Goal: Task Accomplishment & Management: Manage account settings

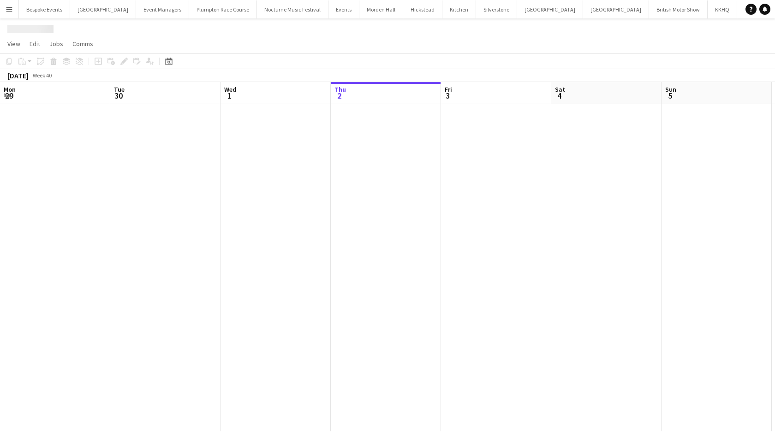
scroll to position [0, 89]
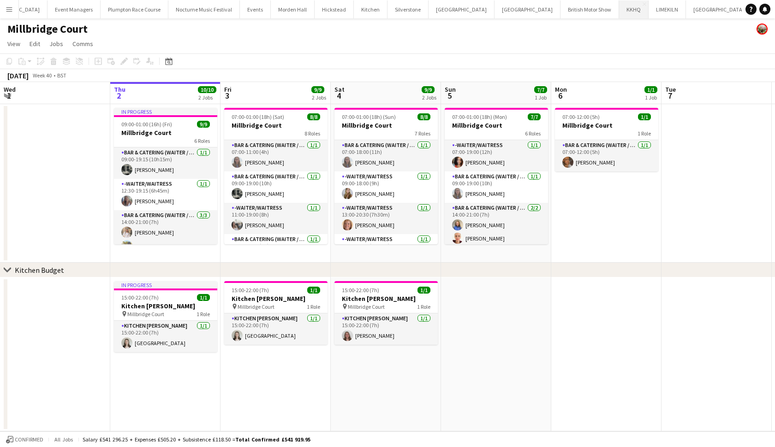
click at [619, 15] on button "KKHQ Close" at bounding box center [634, 9] width 30 height 18
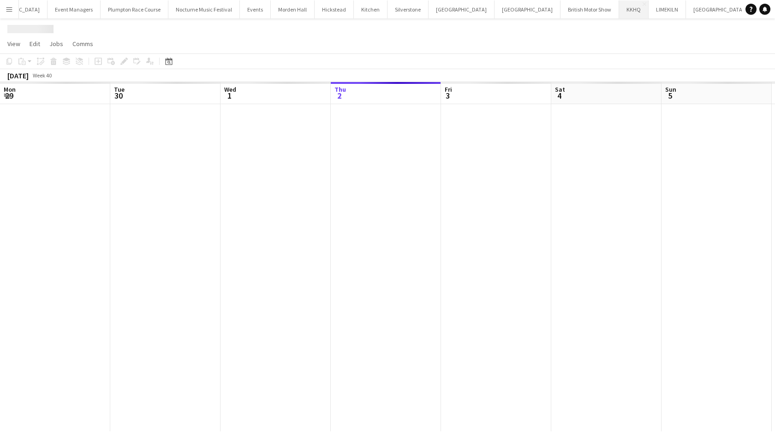
scroll to position [0, 220]
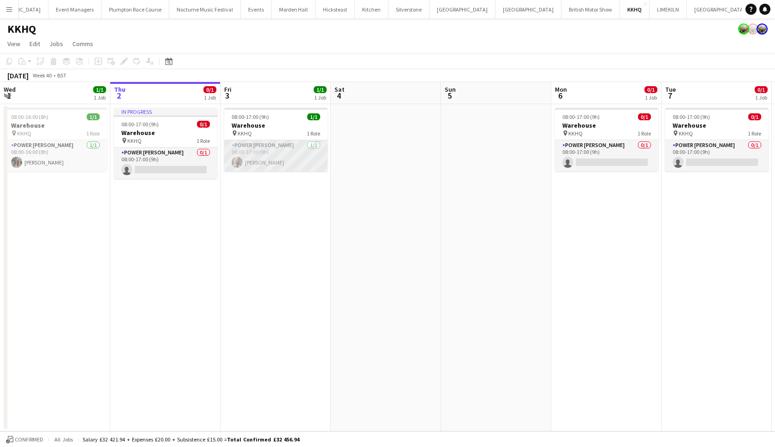
click at [295, 151] on app-card-role "Power [PERSON_NAME] [DATE] 08:00-17:00 (9h) [PERSON_NAME]" at bounding box center [275, 155] width 103 height 31
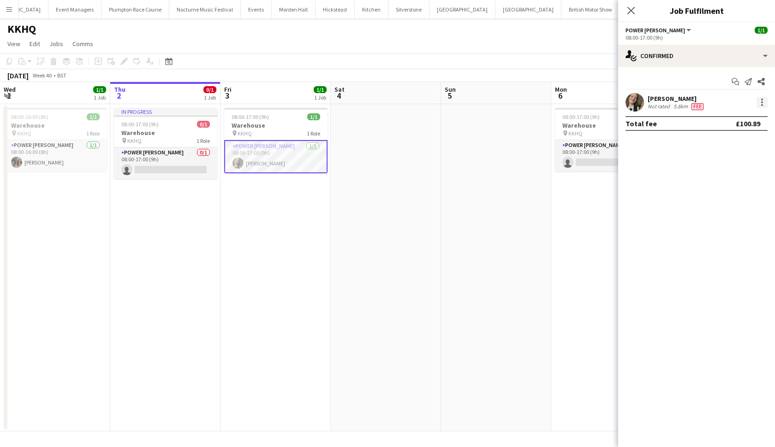
click at [761, 106] on div at bounding box center [762, 105] width 2 height 2
click at [740, 208] on span "Remove" at bounding box center [731, 208] width 57 height 8
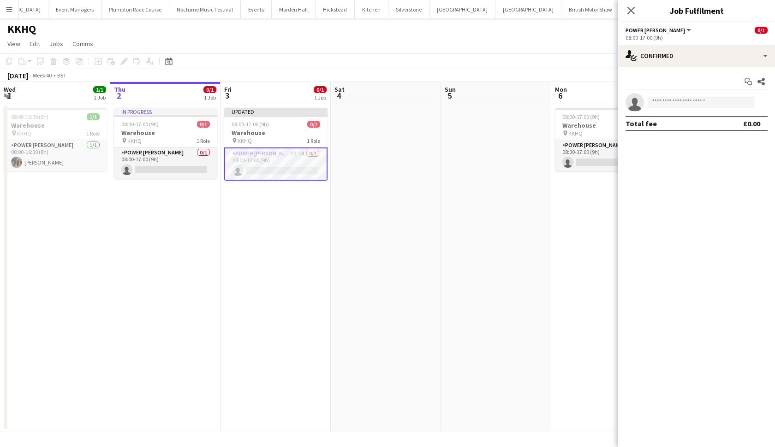
click at [462, 129] on app-date-cell at bounding box center [496, 267] width 110 height 327
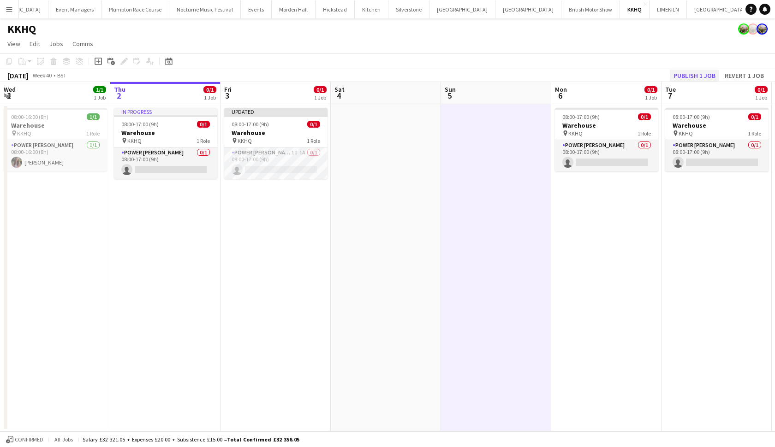
click at [683, 76] on button "Publish 1 job" at bounding box center [694, 76] width 49 height 12
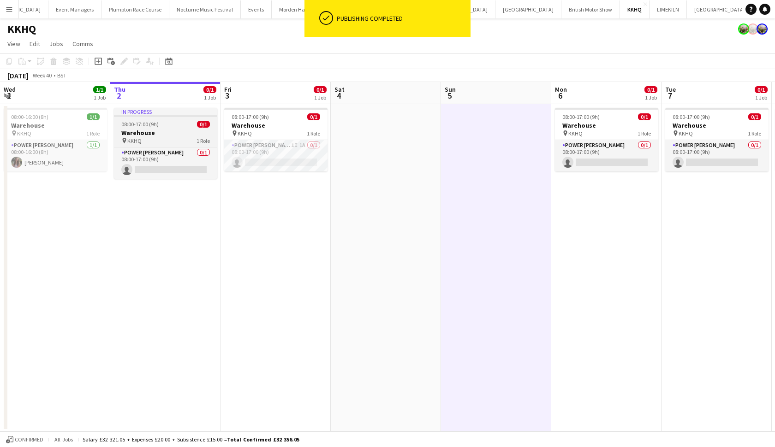
click at [171, 138] on div "pin KKHQ 1 Role" at bounding box center [165, 140] width 103 height 7
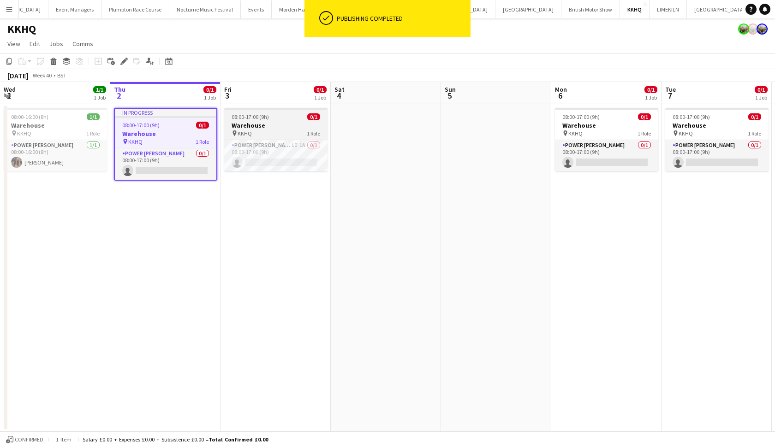
click at [273, 116] on div "08:00-17:00 (9h) 0/1" at bounding box center [275, 116] width 103 height 7
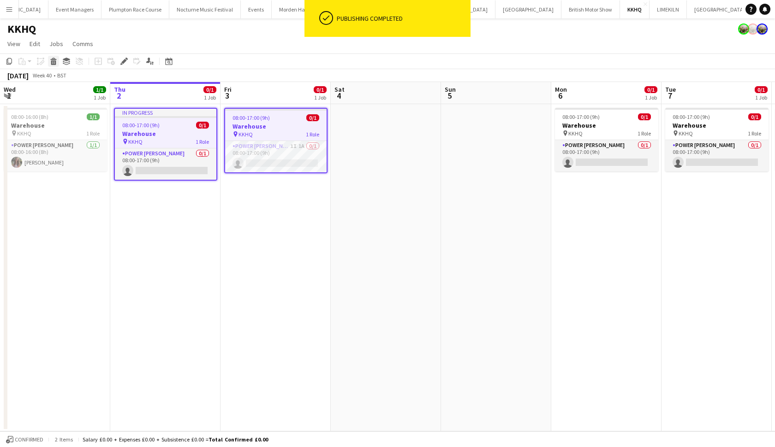
click at [51, 64] on icon at bounding box center [53, 62] width 5 height 5
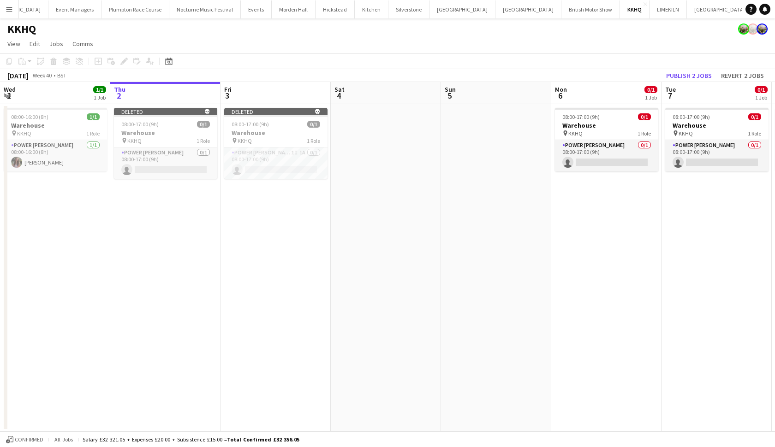
click at [726, 93] on app-board-header-date "Tue 7 0/1 1 Job" at bounding box center [716, 93] width 110 height 22
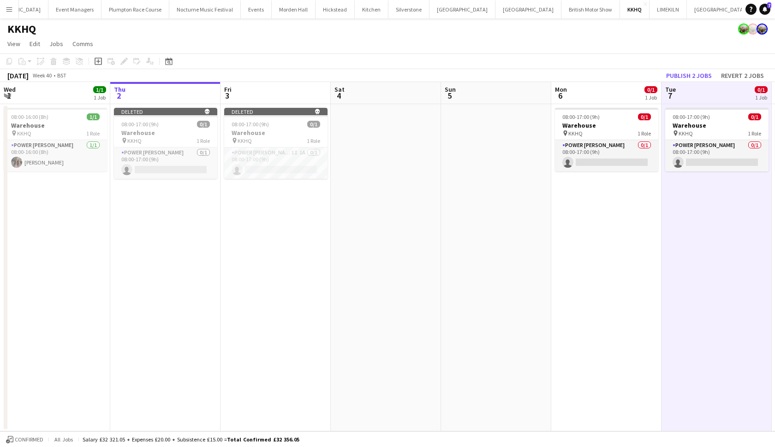
click at [181, 96] on app-board-header-date "Thu 2" at bounding box center [165, 93] width 110 height 22
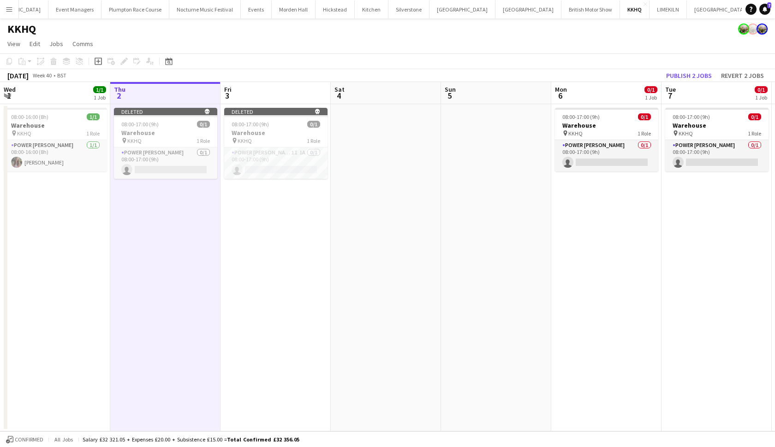
scroll to position [0, 220]
click at [235, 88] on app-board-header-date "Fri 3" at bounding box center [276, 93] width 110 height 22
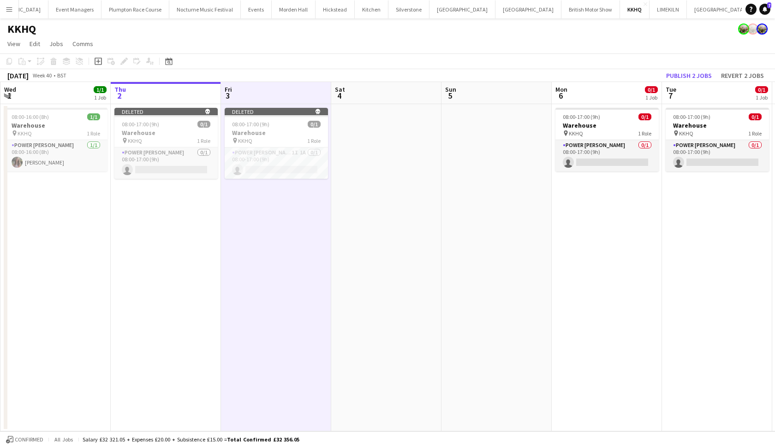
click at [202, 90] on app-board-header-date "Thu 2" at bounding box center [166, 93] width 110 height 22
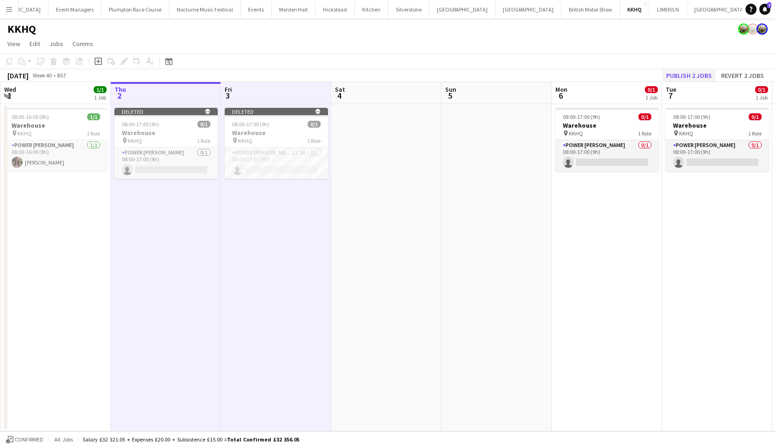
click at [681, 75] on button "Publish 2 jobs" at bounding box center [688, 76] width 53 height 12
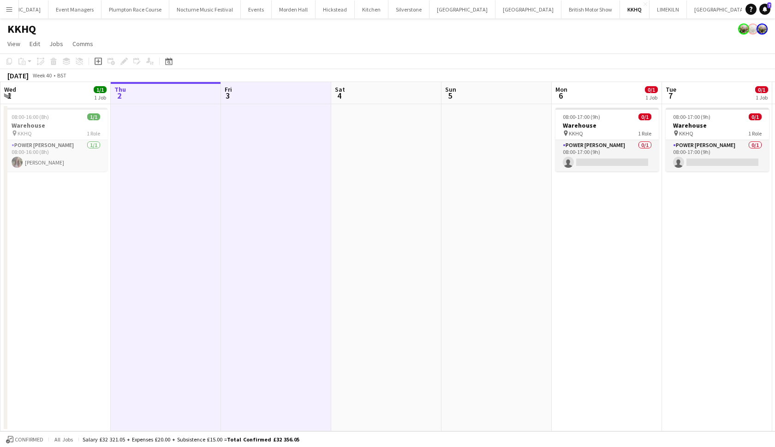
click at [369, 42] on app-page-menu "View Day view expanded Day view collapsed Month view Date picker Jump to [DATE]…" at bounding box center [387, 45] width 775 height 18
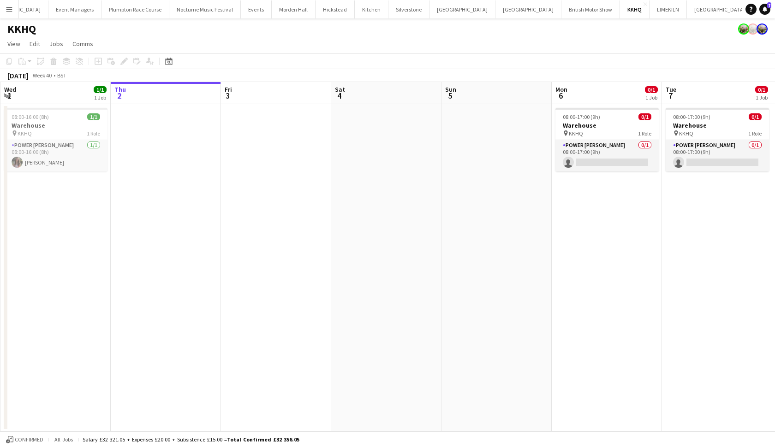
click at [8, 12] on button "Menu" at bounding box center [9, 9] width 18 height 18
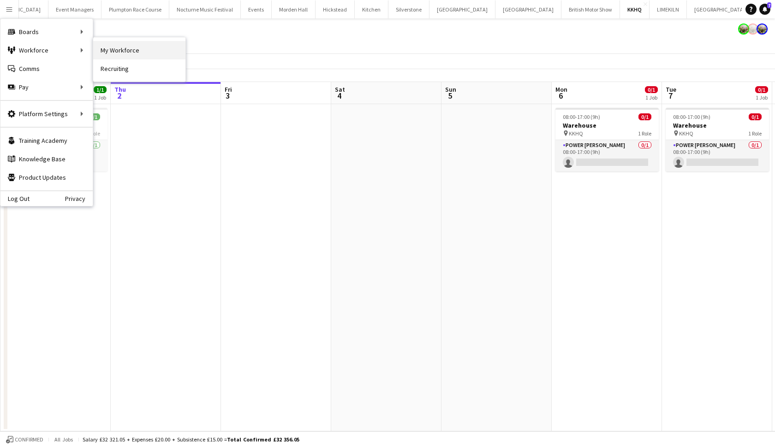
click at [97, 53] on link "My Workforce" at bounding box center [139, 50] width 92 height 18
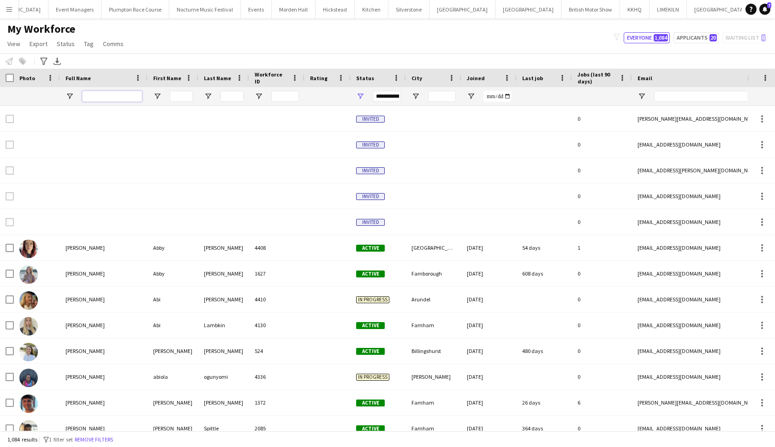
click at [93, 97] on input "Full Name Filter Input" at bounding box center [112, 96] width 60 height 11
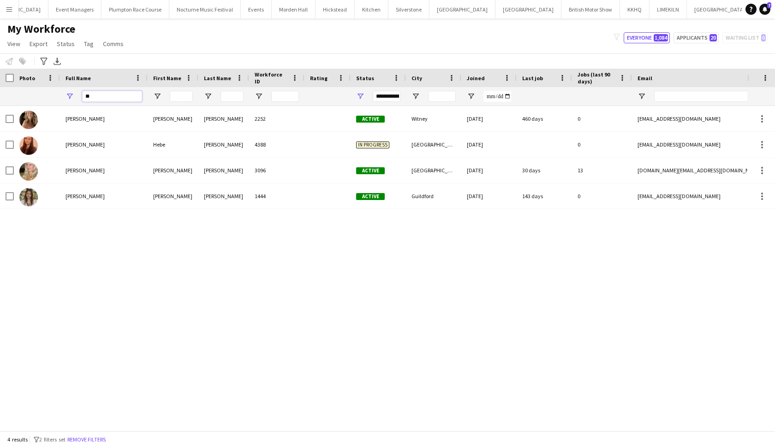
type input "*"
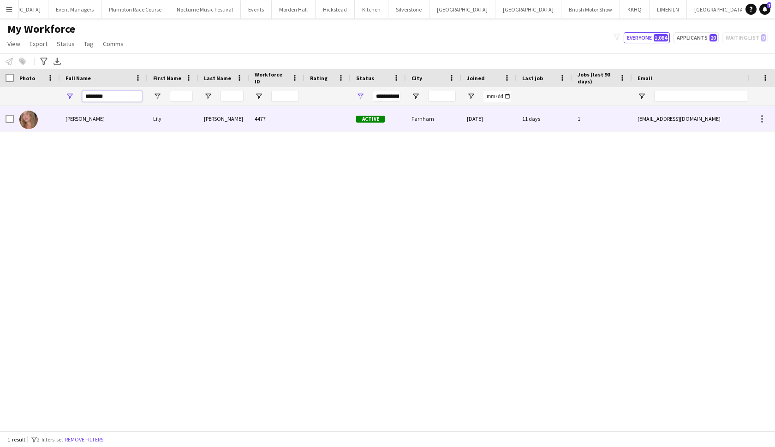
type input "********"
click at [68, 121] on span "[PERSON_NAME]" at bounding box center [84, 118] width 39 height 7
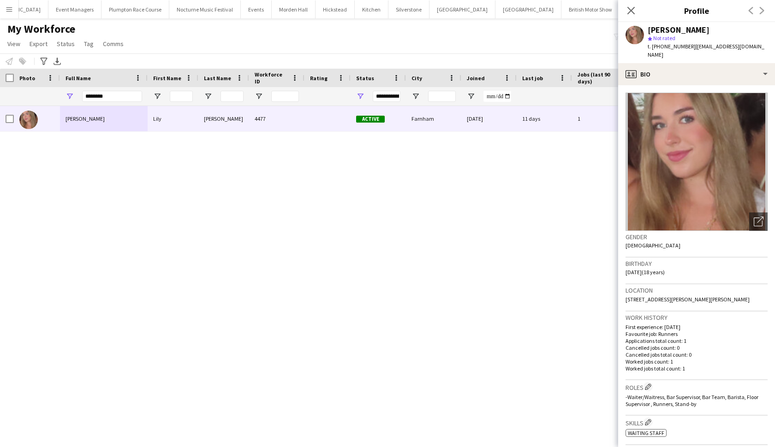
click at [639, 7] on div "Close pop-in" at bounding box center [631, 10] width 26 height 21
click at [634, 7] on icon at bounding box center [630, 10] width 9 height 9
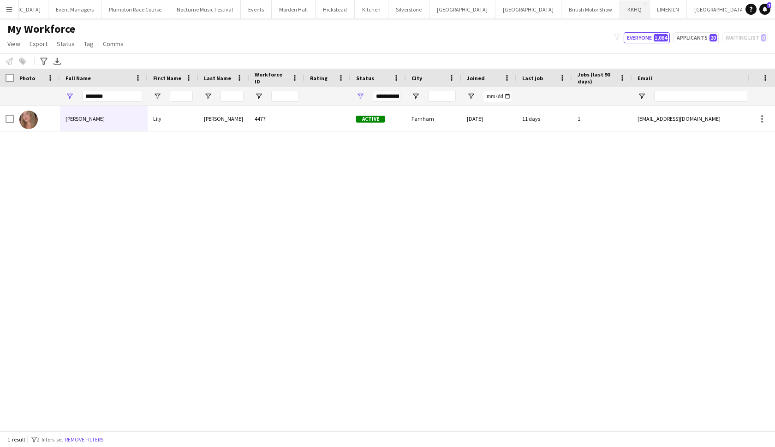
click at [620, 8] on button "KKHQ Close" at bounding box center [635, 9] width 30 height 18
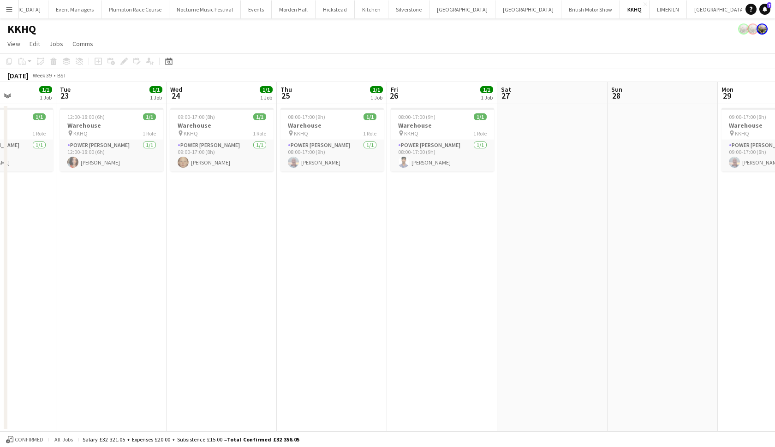
click at [6, 12] on app-icon "Menu" at bounding box center [9, 9] width 7 height 7
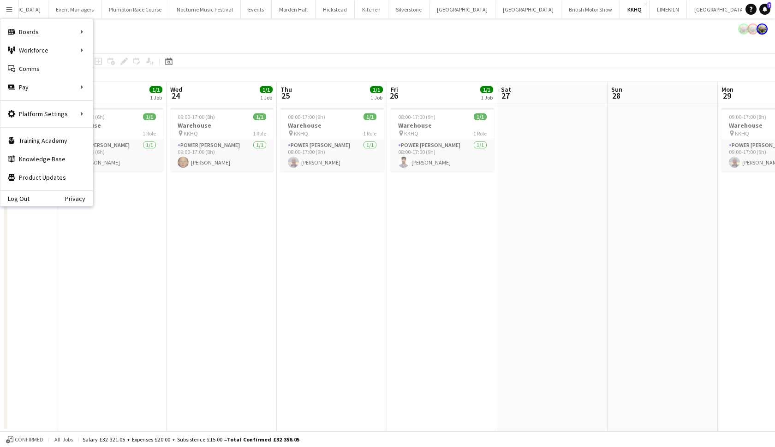
click at [318, 293] on app-date-cell "08:00-17:00 (9h) 1/1 Warehouse pin KKHQ 1 Role Power [PERSON_NAME] [DATE] 08:00…" at bounding box center [332, 267] width 110 height 327
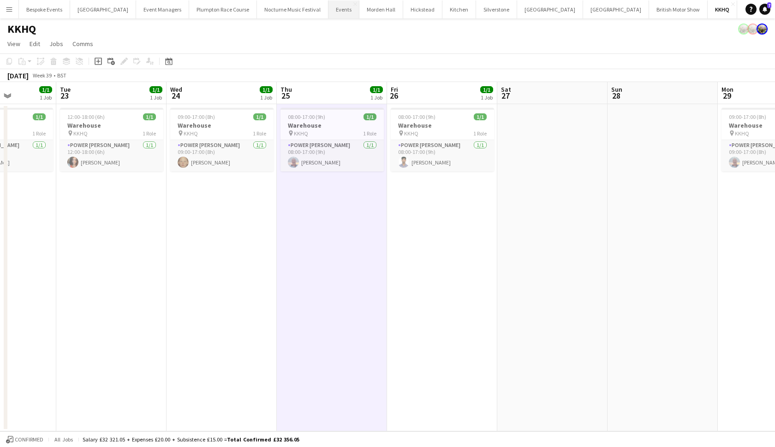
click at [329, 13] on button "Events Close" at bounding box center [343, 9] width 31 height 18
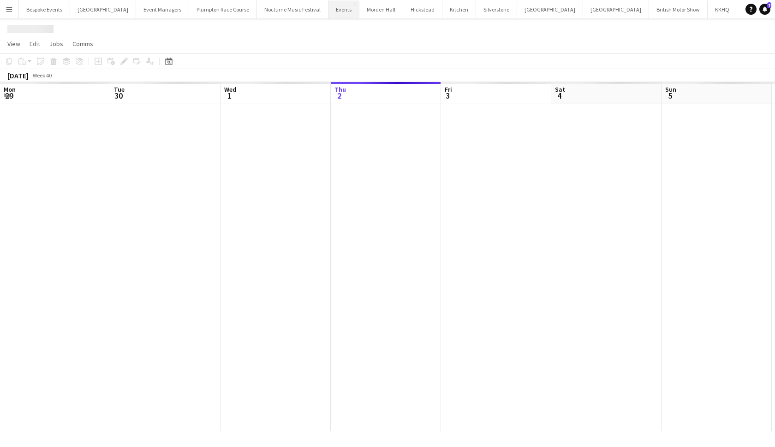
scroll to position [0, 220]
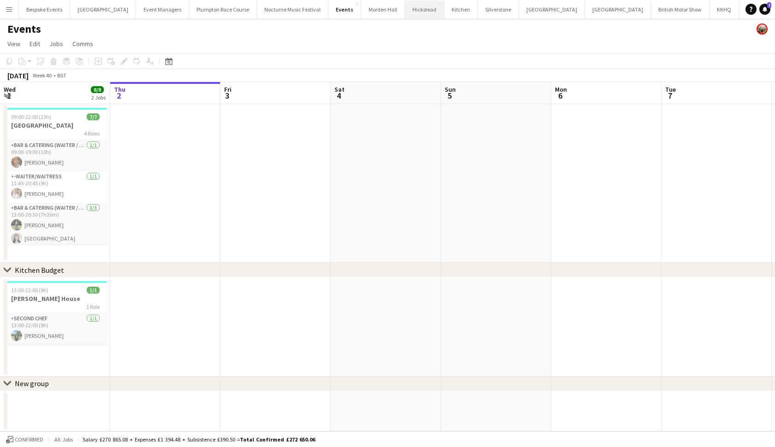
click at [418, 7] on button "Hickstead Close" at bounding box center [424, 9] width 39 height 18
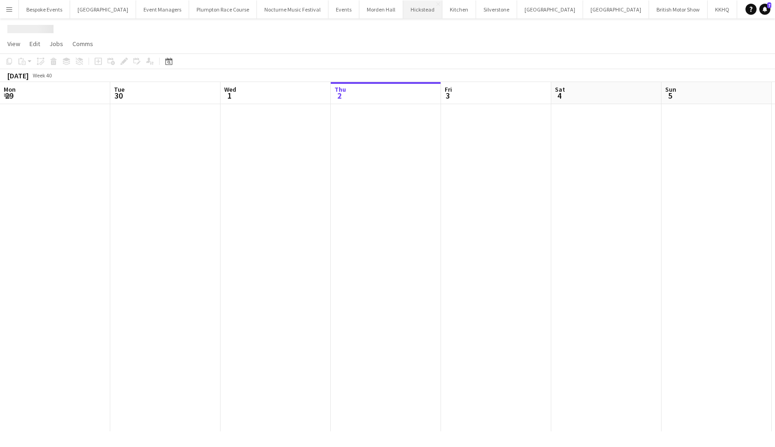
scroll to position [0, 220]
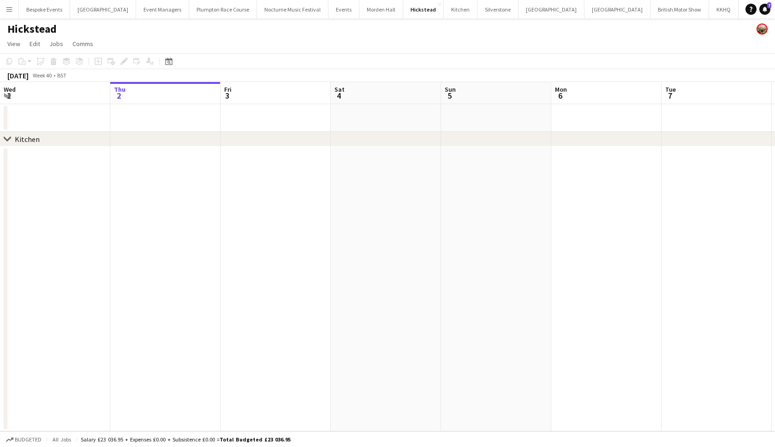
click at [310, 169] on app-date-cell at bounding box center [275, 289] width 110 height 285
click at [135, 173] on app-date-cell at bounding box center [165, 289] width 110 height 285
click at [154, 301] on app-date-cell at bounding box center [165, 289] width 110 height 285
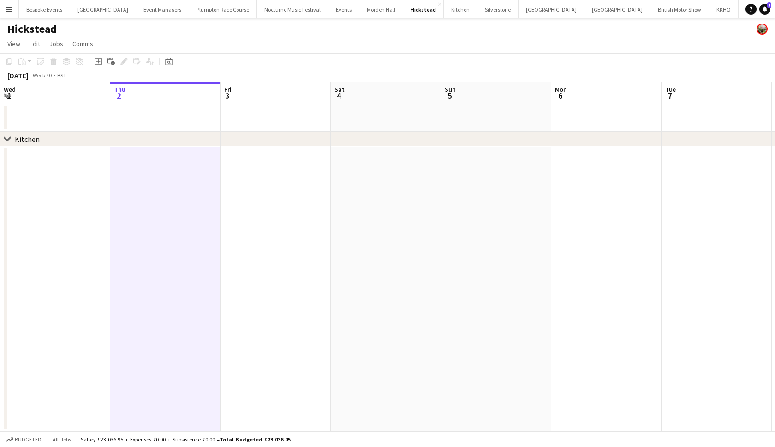
click at [288, 44] on app-page-menu "View Day view expanded Day view collapsed Month view Date picker Jump to [DATE]…" at bounding box center [387, 45] width 775 height 18
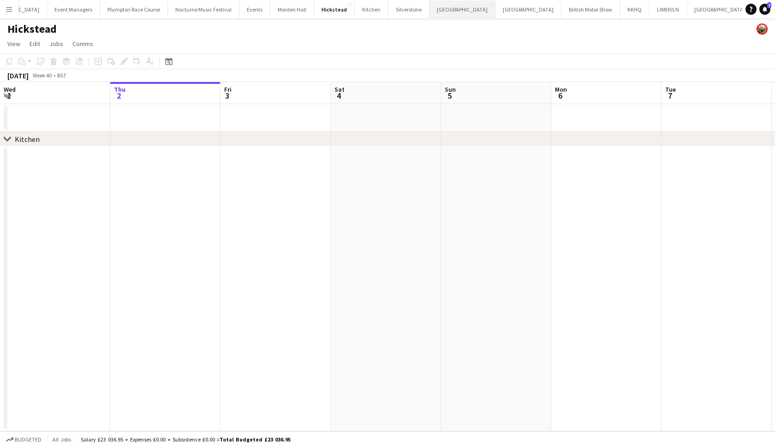
scroll to position [0, 88]
click at [496, 14] on button "[GEOGRAPHIC_DATA] Close" at bounding box center [529, 9] width 66 height 18
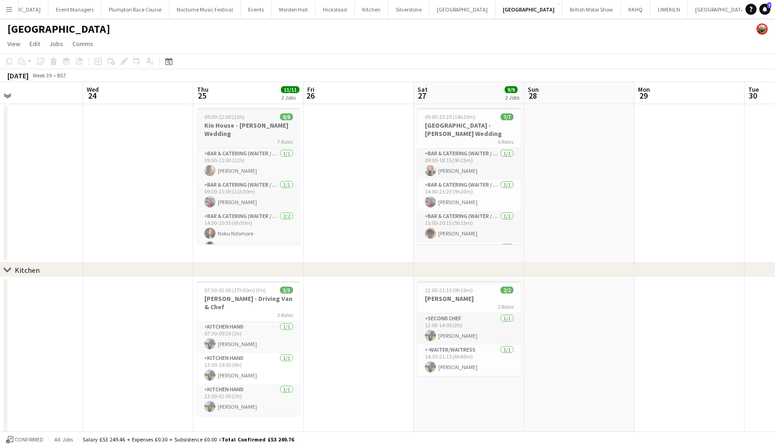
click at [238, 123] on h3 "Kin House - [PERSON_NAME] Wedding" at bounding box center [248, 129] width 103 height 17
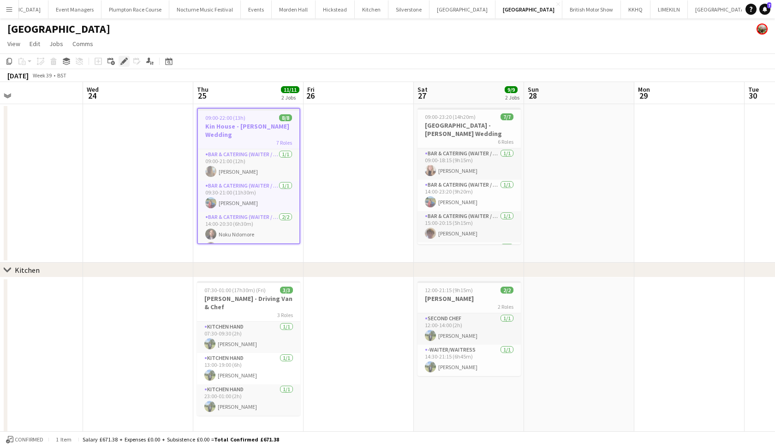
click at [123, 60] on icon "Edit" at bounding box center [123, 61] width 7 height 7
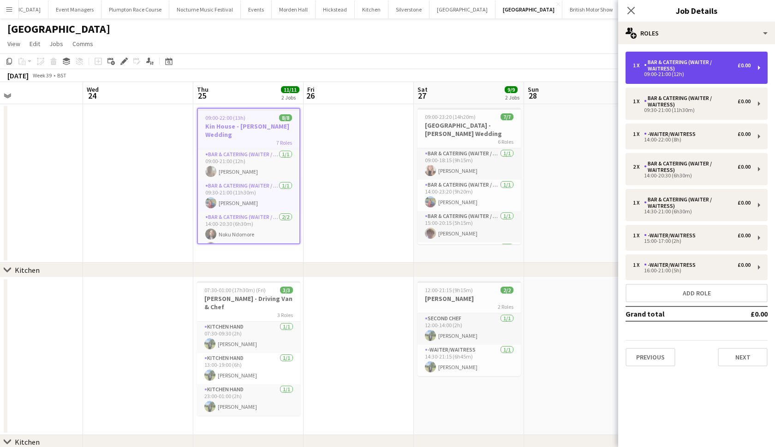
click at [658, 65] on div "Bar & Catering (Waiter / waitress)" at bounding box center [691, 65] width 94 height 13
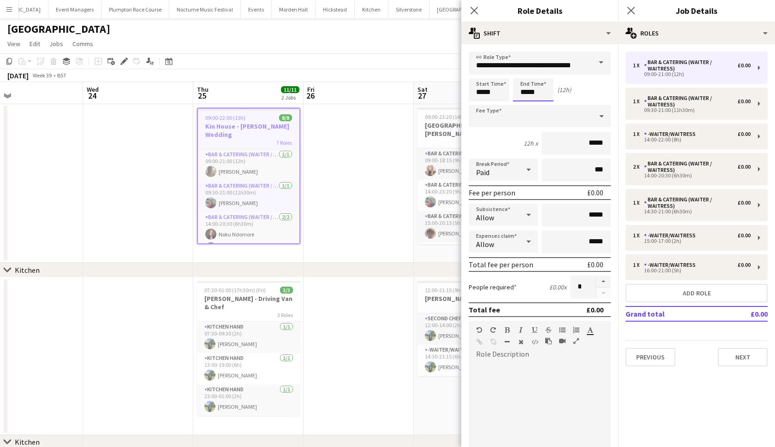
click at [527, 91] on body "Menu Boards Boards Boards All jobs Status Workforce Workforce My Workforce Recr…" at bounding box center [387, 247] width 775 height 494
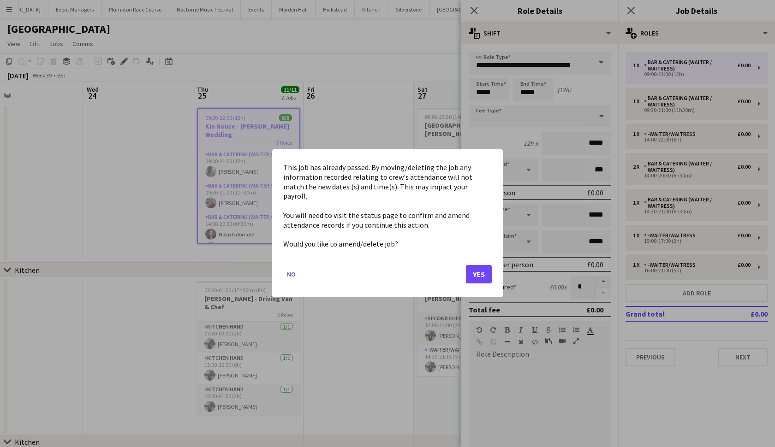
click at [479, 268] on button "Yes" at bounding box center [479, 275] width 26 height 18
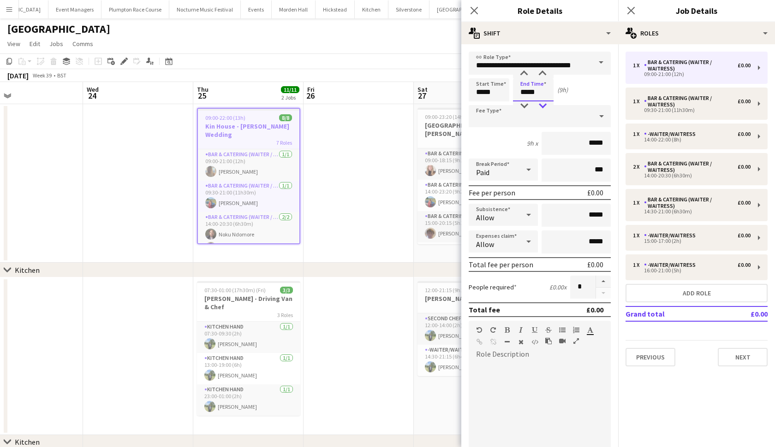
type input "*****"
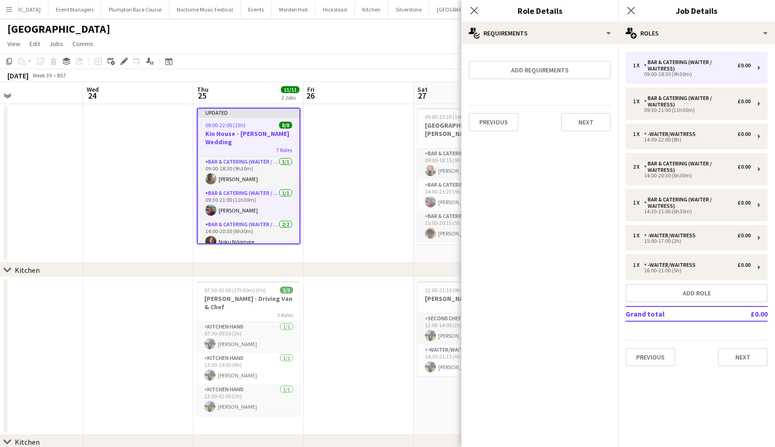
click at [250, 146] on div "7 Roles" at bounding box center [248, 149] width 101 height 7
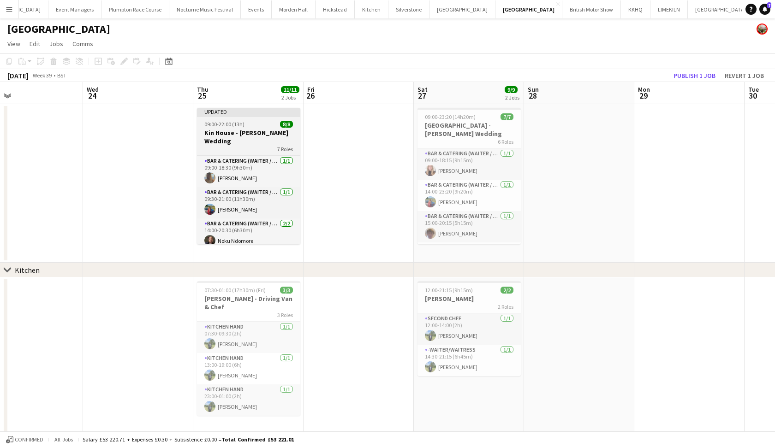
click at [223, 129] on h3 "Kin House - [PERSON_NAME] Wedding" at bounding box center [248, 137] width 103 height 17
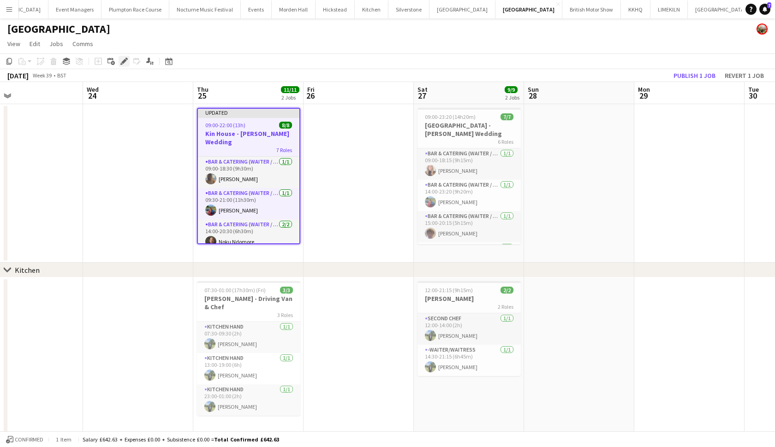
click at [121, 57] on div "Edit" at bounding box center [124, 61] width 11 height 11
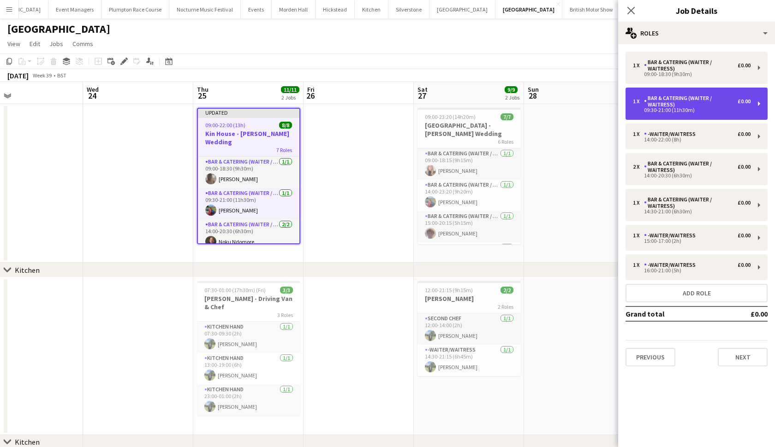
click at [704, 109] on div "09:30-21:00 (11h30m)" at bounding box center [692, 110] width 118 height 5
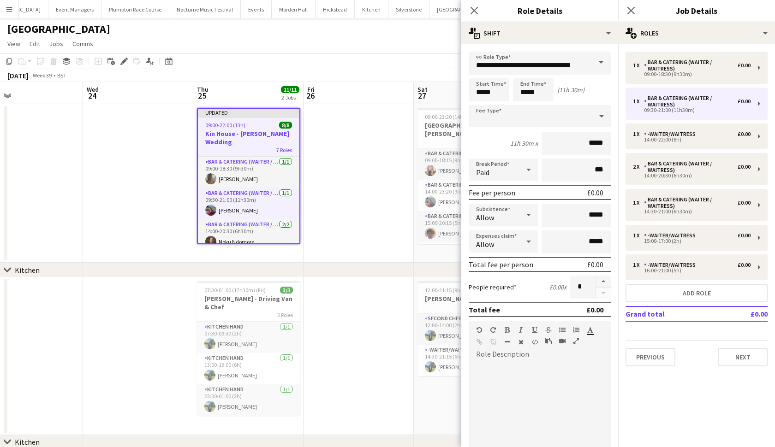
click at [526, 93] on body "Menu Boards Boards Boards All jobs Status Workforce Workforce My Workforce Recr…" at bounding box center [387, 247] width 775 height 494
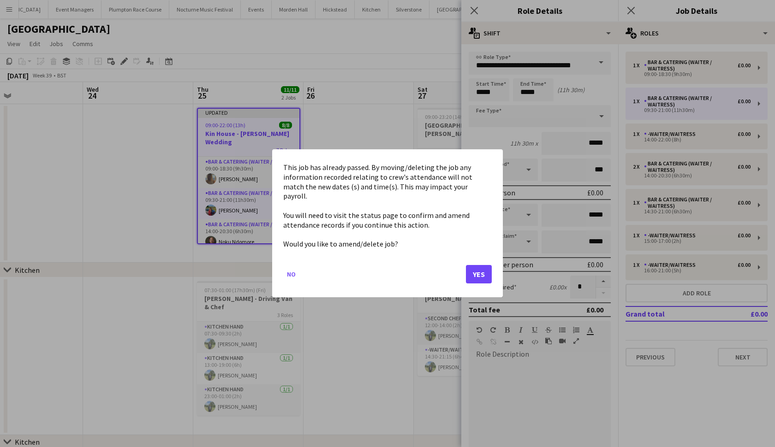
click at [479, 266] on button "Yes" at bounding box center [479, 275] width 26 height 18
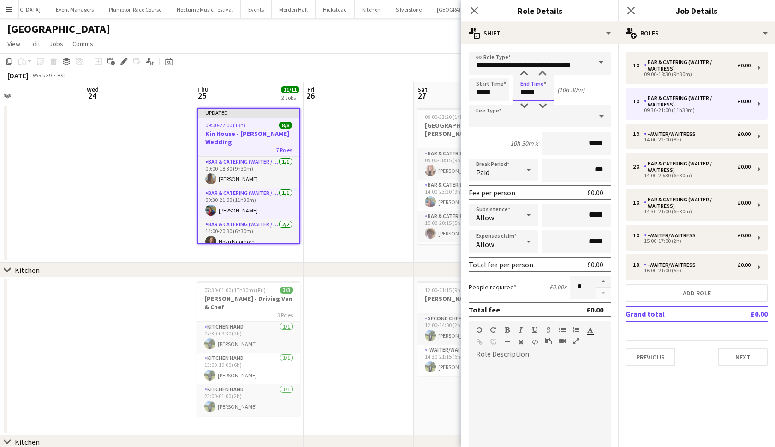
type input "*****"
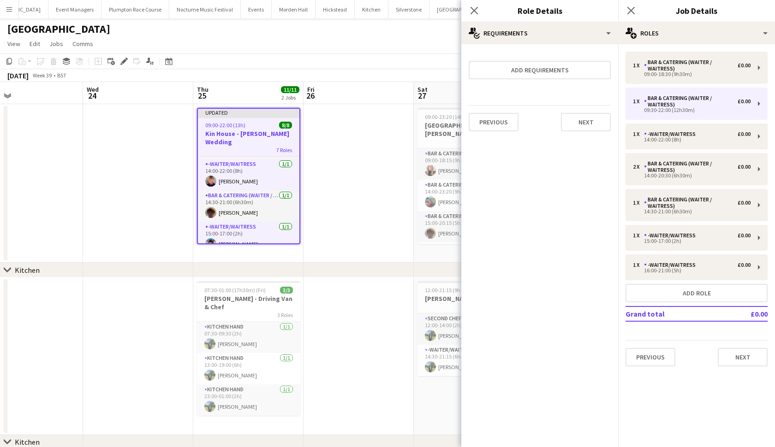
scroll to position [107, 0]
click at [357, 219] on app-date-cell at bounding box center [359, 183] width 110 height 159
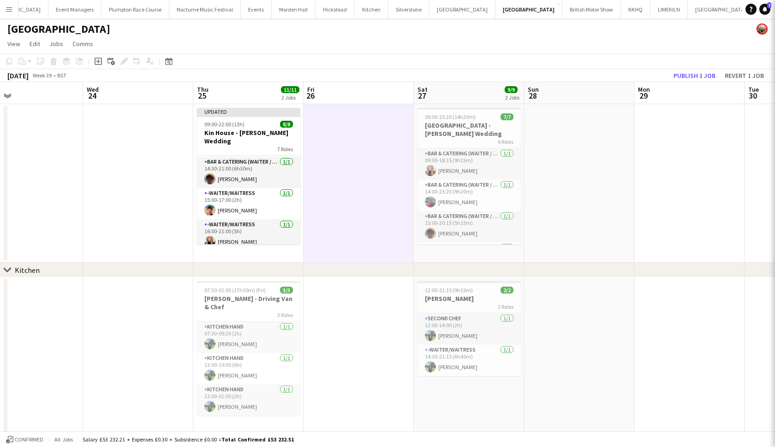
click at [357, 219] on app-date-cell at bounding box center [359, 183] width 110 height 159
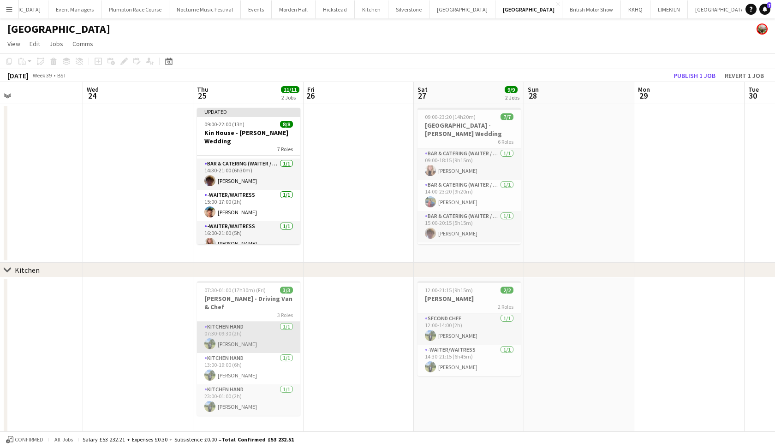
click at [229, 323] on app-card-role "Kitchen Hand [DATE] 07:30-09:30 (2h) [PERSON_NAME]" at bounding box center [248, 337] width 103 height 31
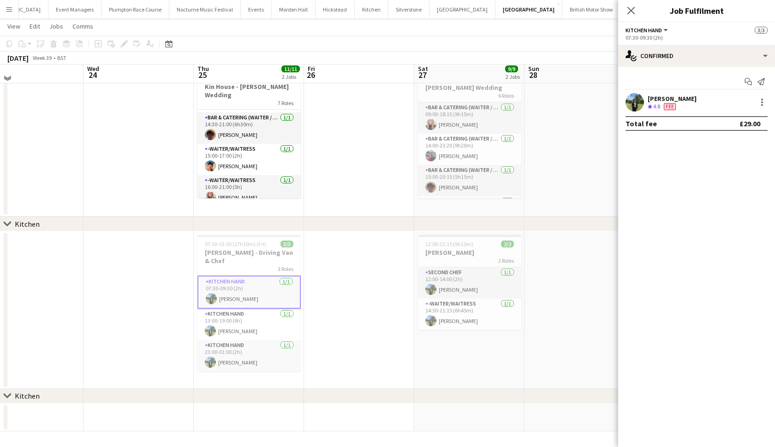
scroll to position [42, 0]
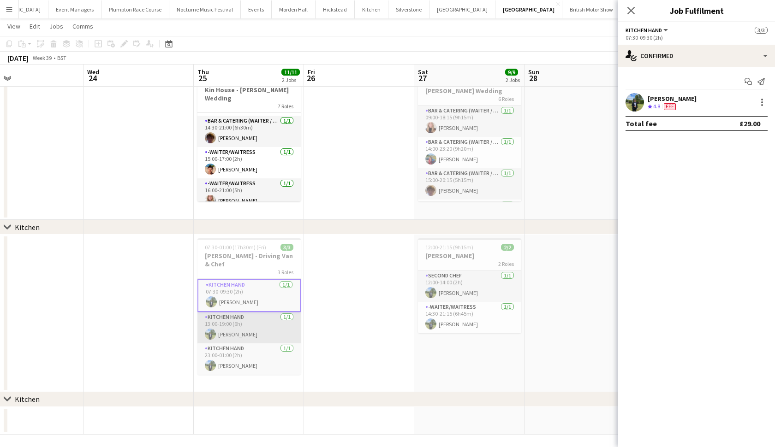
click at [256, 313] on app-card-role "Kitchen Hand [DATE] 13:00-19:00 (6h) [PERSON_NAME]" at bounding box center [248, 327] width 103 height 31
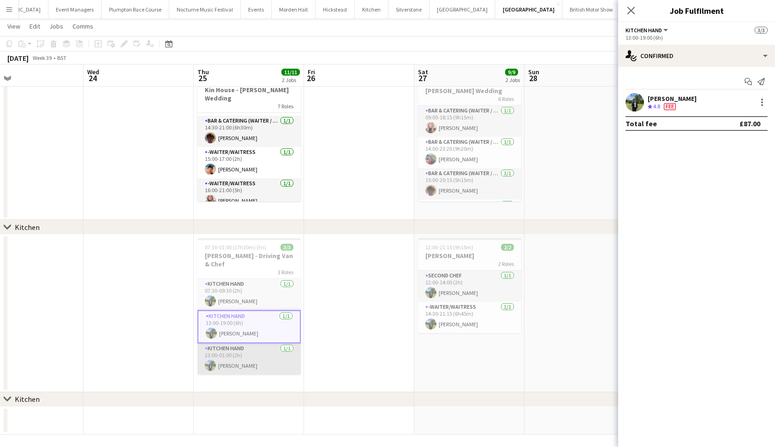
click at [245, 355] on app-card-role "Kitchen Hand [DATE] 23:00-01:00 (2h) [PERSON_NAME]" at bounding box center [248, 359] width 103 height 31
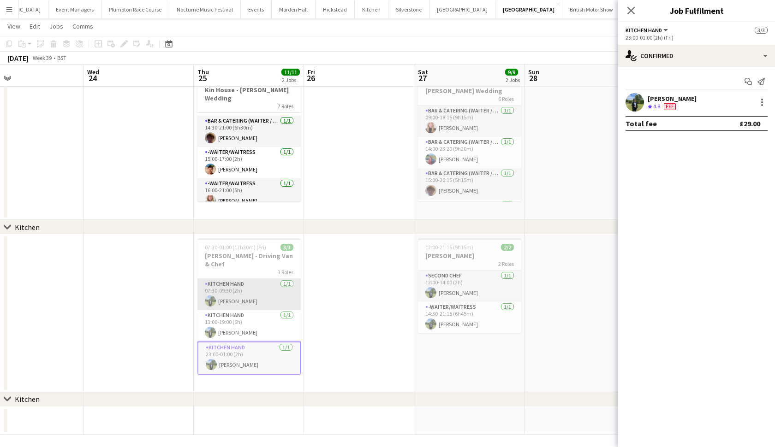
click at [260, 280] on app-card-role "Kitchen Hand [DATE] 07:30-09:30 (2h) [PERSON_NAME]" at bounding box center [248, 294] width 103 height 31
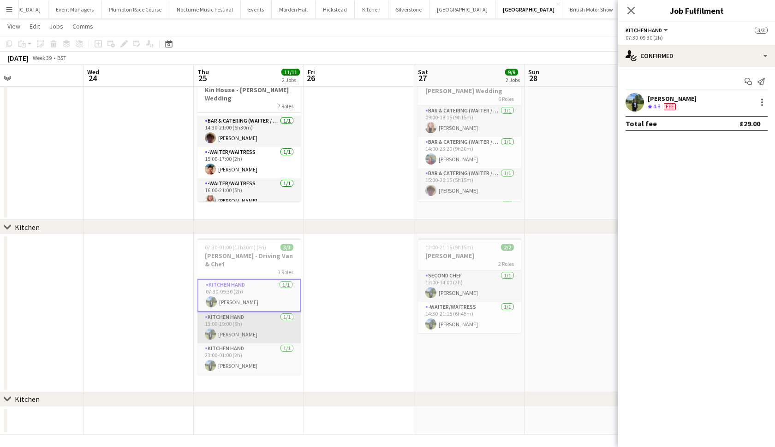
click at [255, 317] on app-card-role "Kitchen Hand [DATE] 13:00-19:00 (6h) [PERSON_NAME]" at bounding box center [248, 327] width 103 height 31
click at [235, 253] on h3 "[PERSON_NAME] - Driving Van & Chef" at bounding box center [248, 260] width 103 height 17
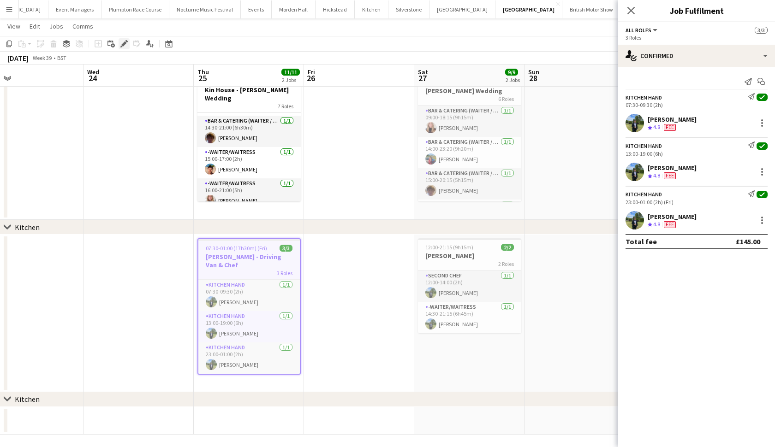
click at [125, 44] on icon at bounding box center [123, 44] width 5 height 5
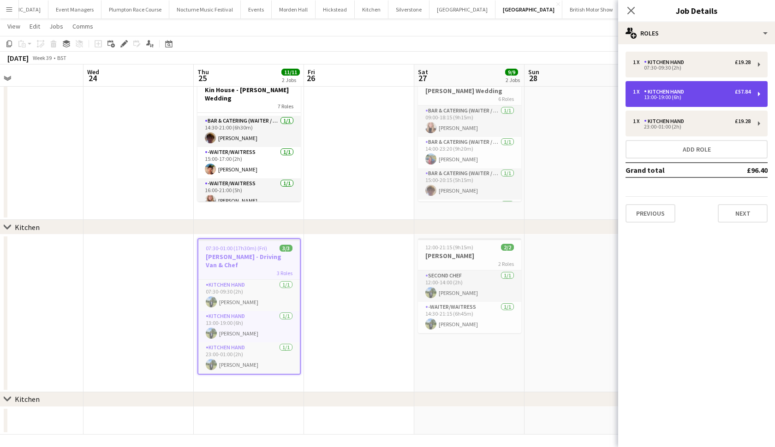
click at [687, 106] on div "1 x Kitchen Hand £57.84 13:00-19:00 (6h)" at bounding box center [696, 94] width 142 height 26
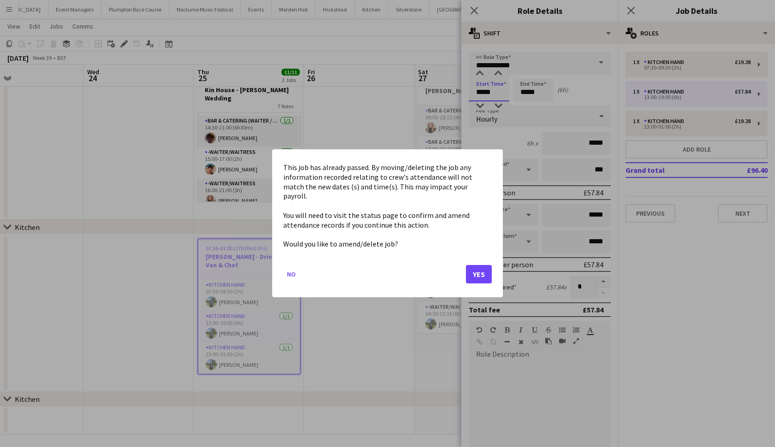
scroll to position [0, 0]
click at [488, 92] on body "Menu Boards Boards Boards All jobs Status Workforce Workforce My Workforce Recr…" at bounding box center [387, 204] width 775 height 493
click at [474, 268] on button "Yes" at bounding box center [479, 275] width 26 height 18
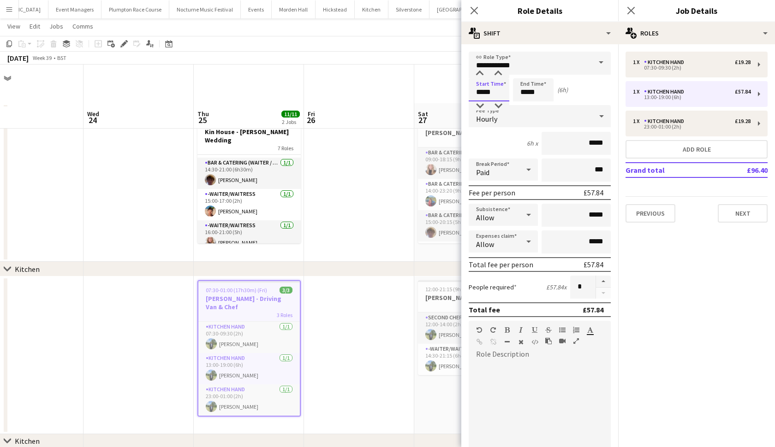
scroll to position [42, 0]
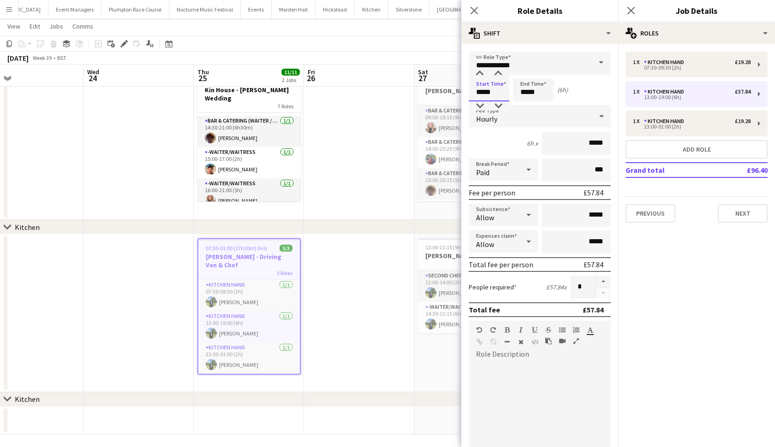
type input "*****"
click at [526, 92] on input "*****" at bounding box center [533, 89] width 41 height 23
type input "*****"
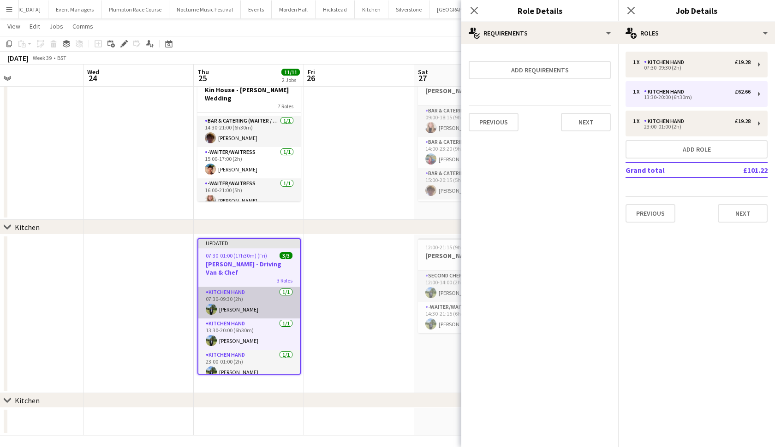
click at [248, 299] on app-card-role "Kitchen Hand [DATE] 07:30-09:30 (2h) [PERSON_NAME]" at bounding box center [248, 302] width 101 height 31
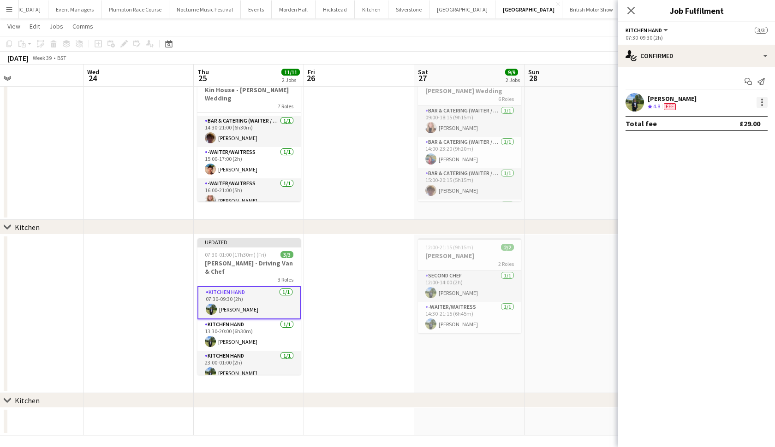
click at [760, 100] on div at bounding box center [761, 102] width 11 height 11
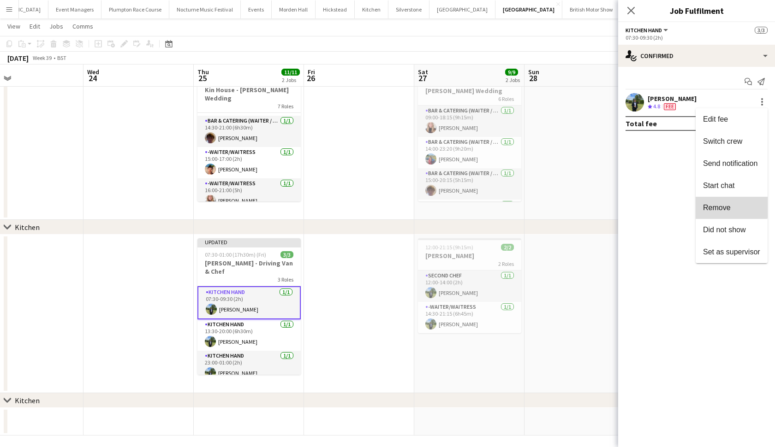
click at [721, 206] on span "Remove" at bounding box center [717, 208] width 28 height 8
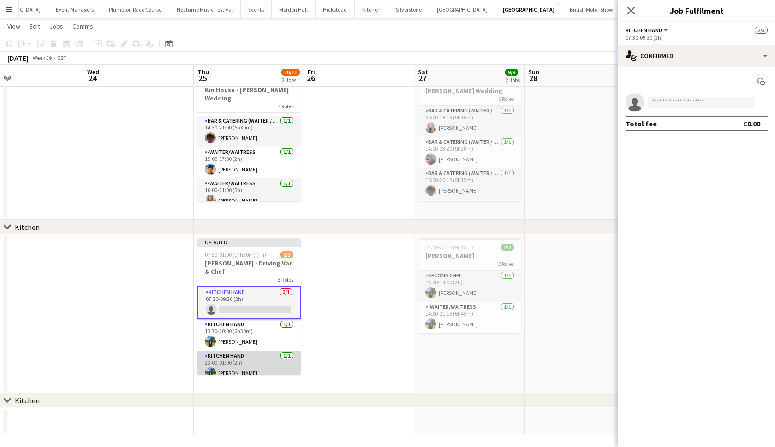
click at [220, 364] on app-card-role "Kitchen Hand [DATE] 23:00-01:00 (2h) [PERSON_NAME]" at bounding box center [248, 366] width 103 height 31
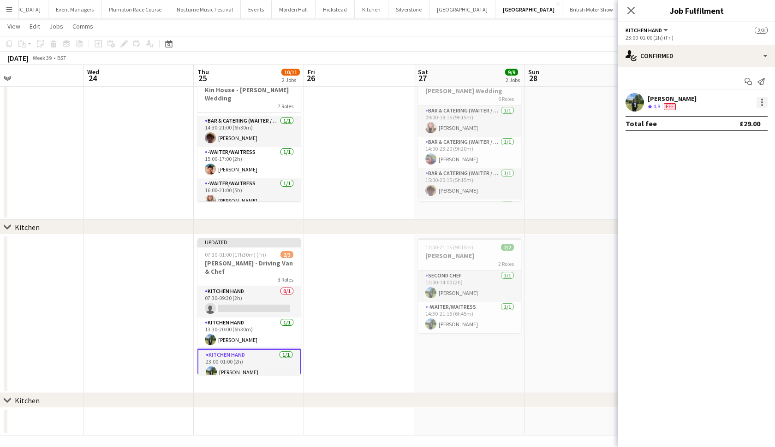
click at [763, 99] on div at bounding box center [761, 102] width 11 height 11
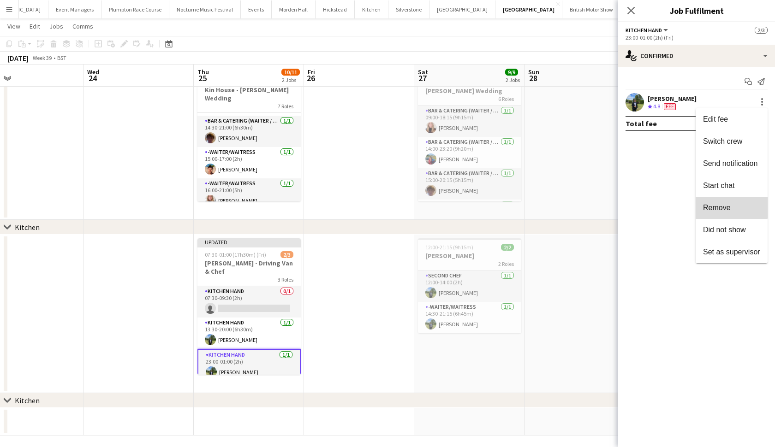
click at [713, 206] on span "Remove" at bounding box center [717, 208] width 28 height 8
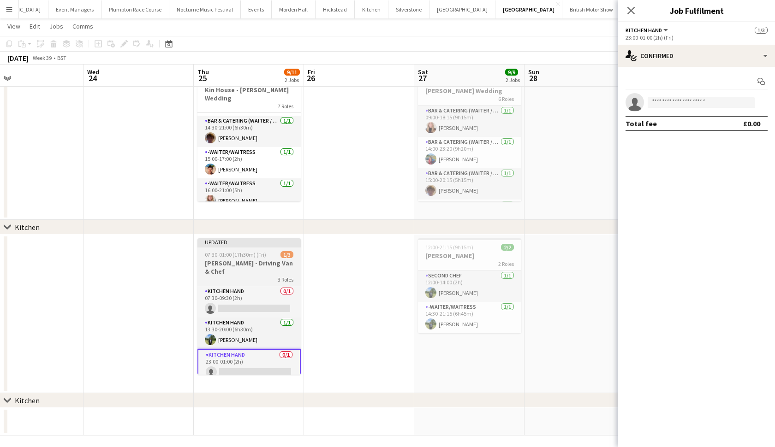
click at [244, 254] on span "07:30-01:00 (17h30m) (Fri)" at bounding box center [235, 254] width 61 height 7
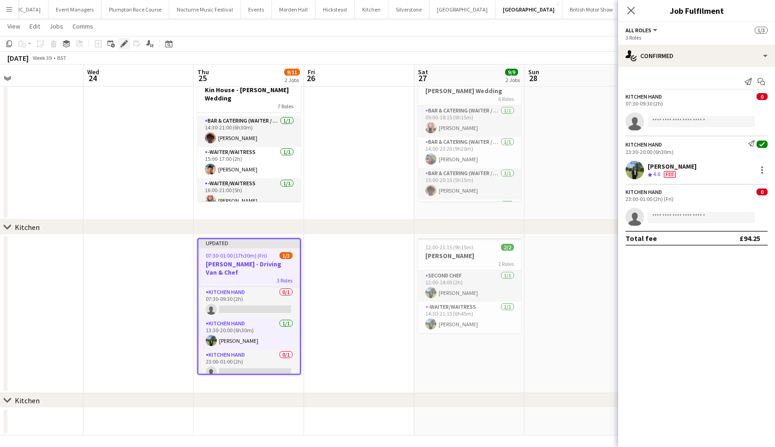
click at [122, 45] on icon at bounding box center [123, 44] width 5 height 5
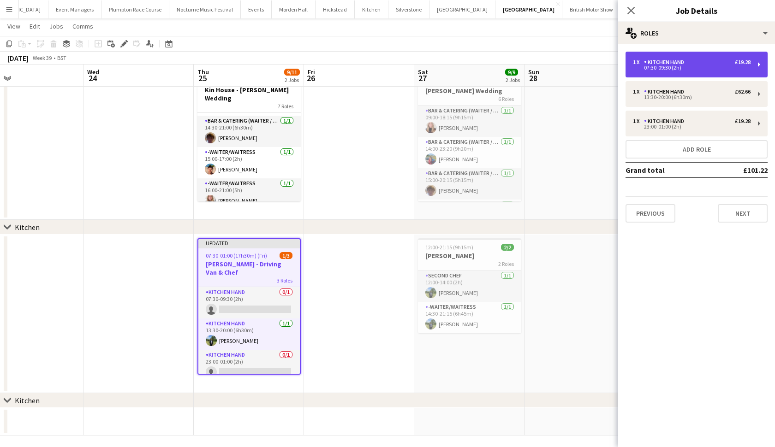
click at [701, 69] on div "07:30-09:30 (2h)" at bounding box center [692, 67] width 118 height 5
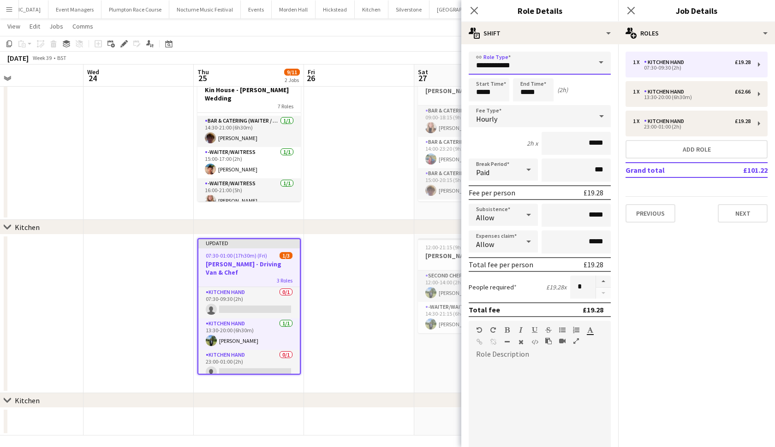
click at [563, 67] on input "**********" at bounding box center [540, 63] width 142 height 23
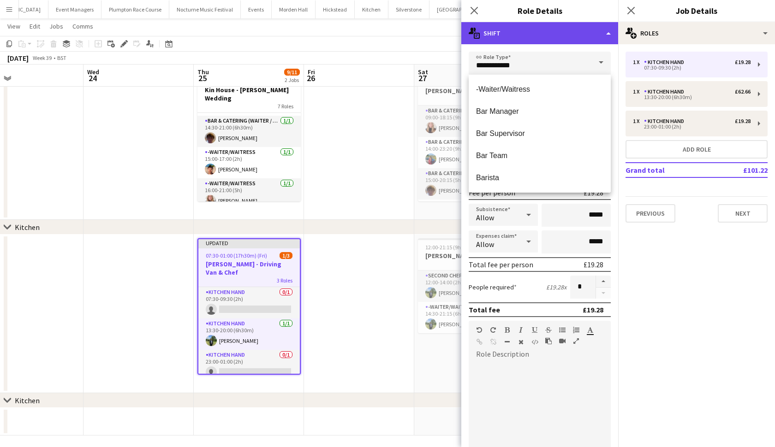
click at [536, 39] on div "multiple-actions-text Shift" at bounding box center [539, 33] width 157 height 22
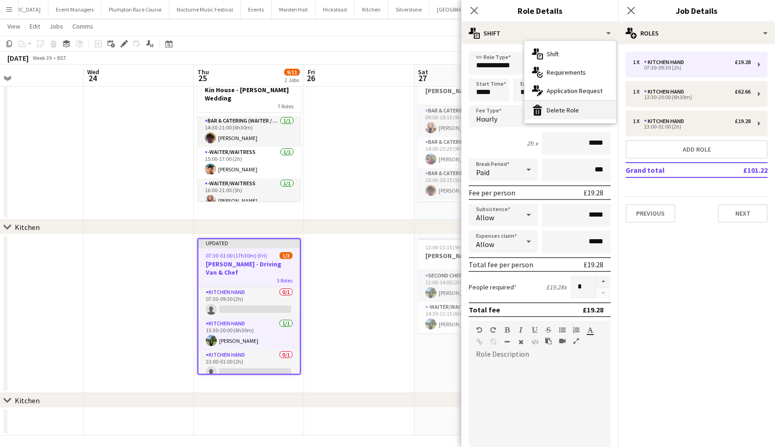
click at [565, 105] on div "bin-2 Delete Role" at bounding box center [569, 110] width 91 height 18
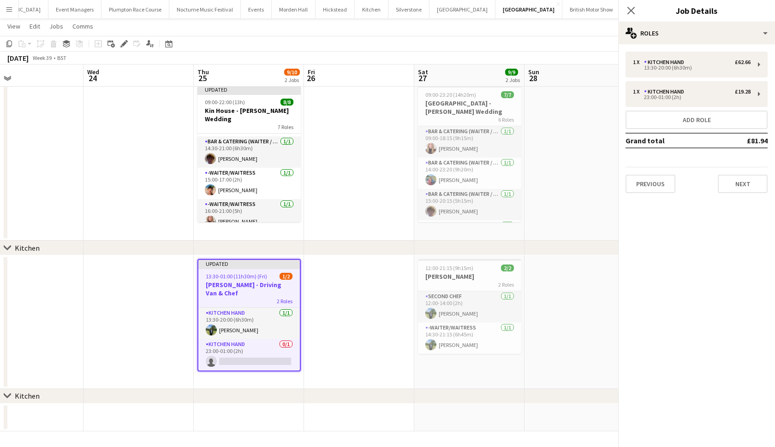
scroll to position [21, 0]
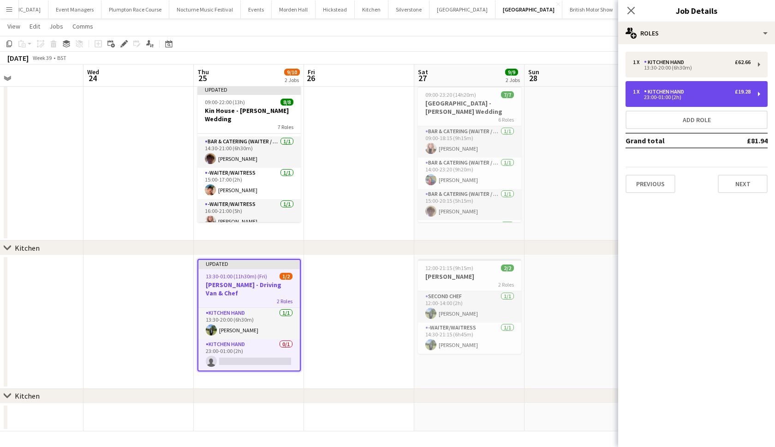
click at [690, 96] on div "23:00-01:00 (2h)" at bounding box center [692, 97] width 118 height 5
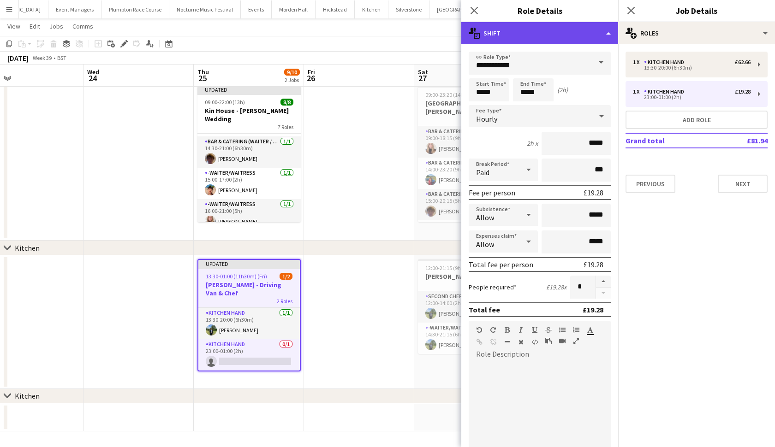
click at [587, 34] on div "multiple-actions-text Shift" at bounding box center [539, 33] width 157 height 22
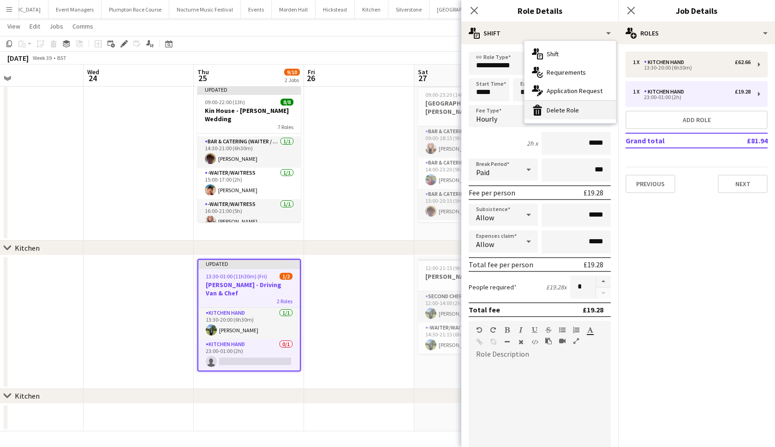
click at [580, 106] on div "bin-2 Delete Role" at bounding box center [569, 110] width 91 height 18
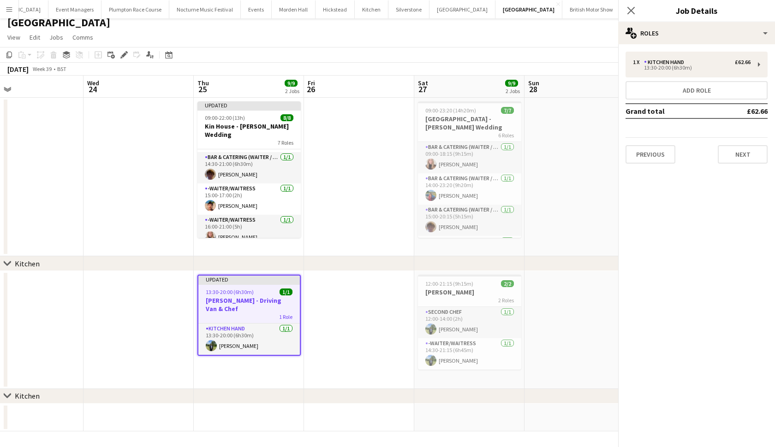
scroll to position [6, 0]
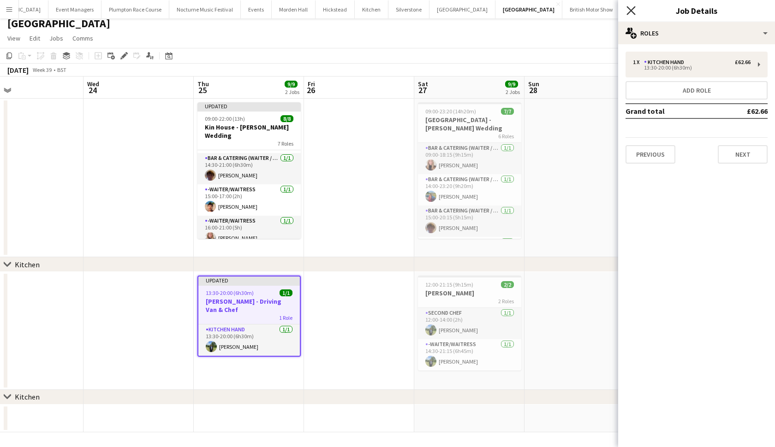
click at [631, 10] on icon at bounding box center [630, 10] width 9 height 9
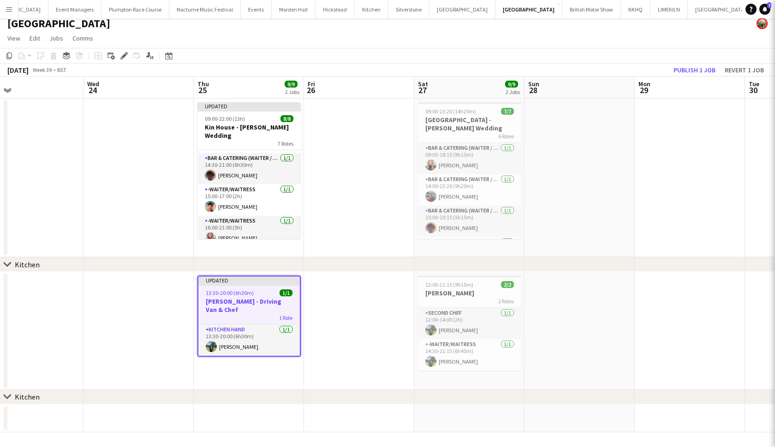
click at [774, 10] on app-icon "Close pop-in" at bounding box center [787, 10] width 13 height 13
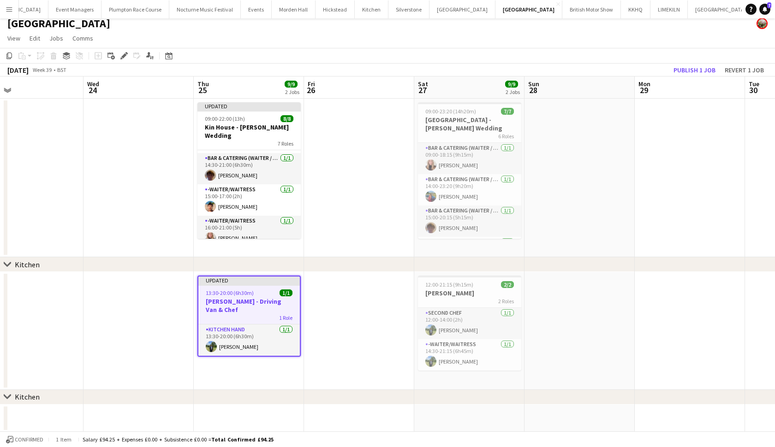
click at [348, 200] on app-date-cell at bounding box center [359, 178] width 110 height 159
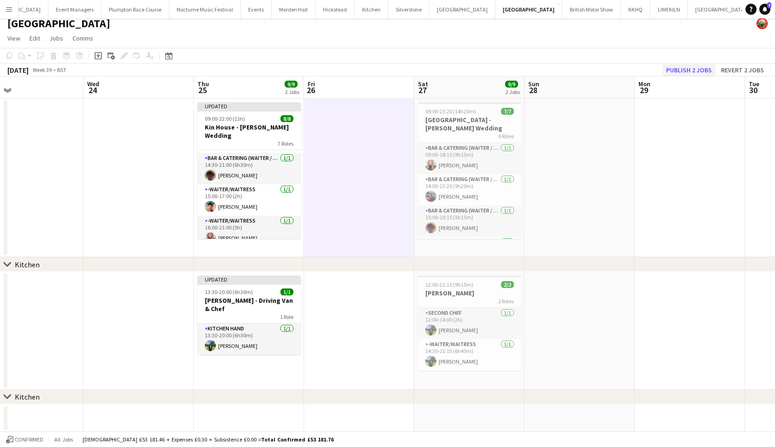
click at [688, 69] on button "Publish 2 jobs" at bounding box center [688, 70] width 53 height 12
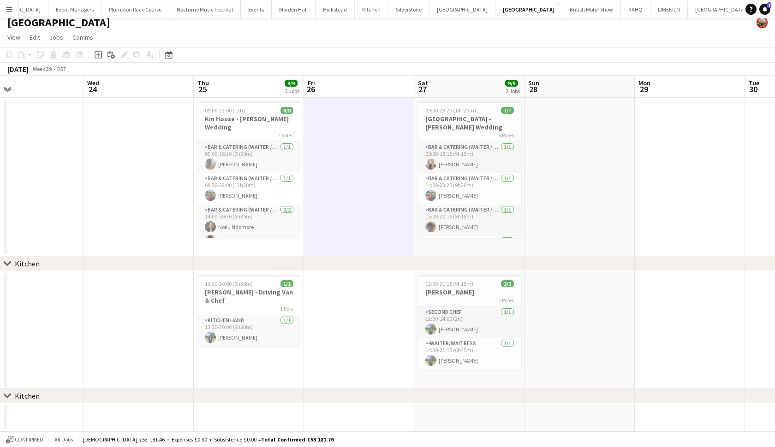
scroll to position [0, 0]
click at [9, 16] on button "Menu" at bounding box center [9, 9] width 18 height 18
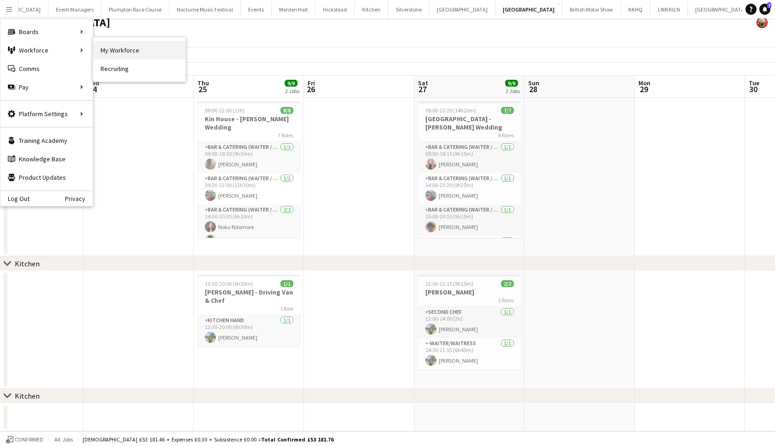
click at [117, 53] on link "My Workforce" at bounding box center [139, 50] width 92 height 18
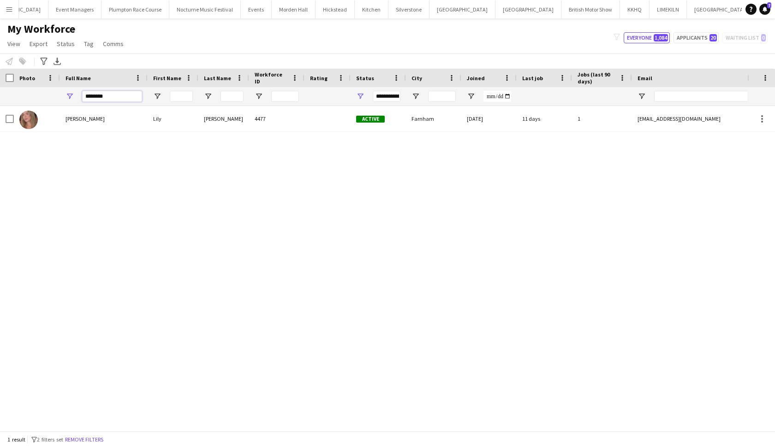
drag, startPoint x: 112, startPoint y: 92, endPoint x: 106, endPoint y: 101, distance: 11.0
click at [106, 101] on input "********" at bounding box center [112, 96] width 60 height 11
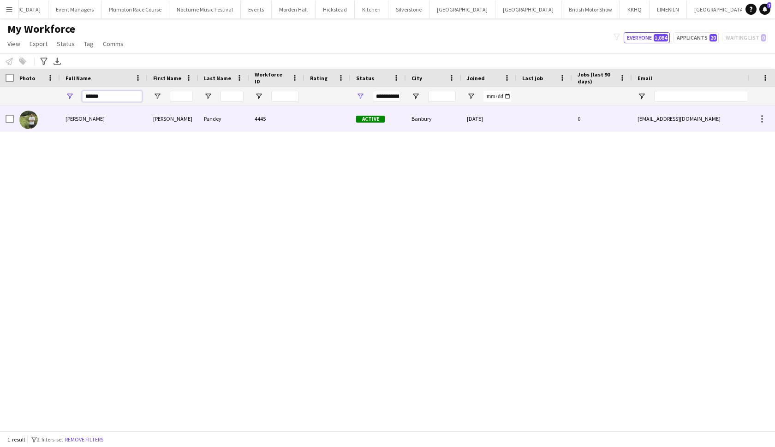
type input "******"
click at [95, 123] on div "[PERSON_NAME]" at bounding box center [104, 118] width 88 height 25
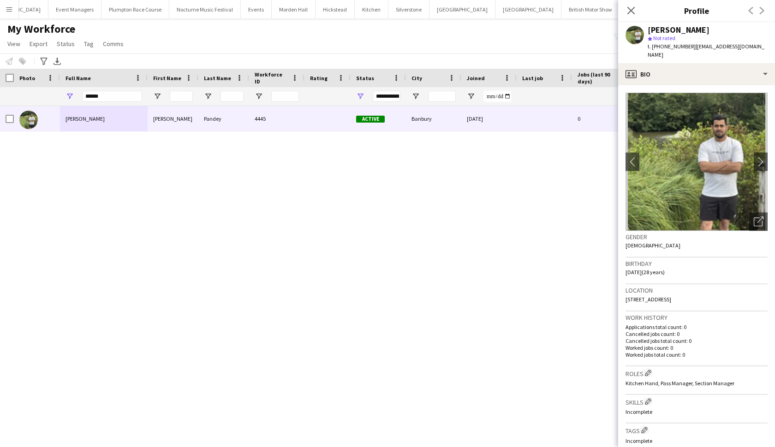
drag, startPoint x: 701, startPoint y: 294, endPoint x: 624, endPoint y: 292, distance: 77.1
click at [624, 292] on app-crew-profile-bio "chevron-left chevron-right Open photos pop-in Gender [DEMOGRAPHIC_DATA] Birthda…" at bounding box center [696, 266] width 157 height 362
drag, startPoint x: 767, startPoint y: 46, endPoint x: 692, endPoint y: 47, distance: 75.2
click at [692, 47] on div "[PERSON_NAME] star Not rated t. [PHONE_NUMBER] | [EMAIL_ADDRESS][DOMAIN_NAME]" at bounding box center [696, 42] width 157 height 41
click at [768, 46] on div "[PERSON_NAME] star Not rated t. [PHONE_NUMBER] | [EMAIL_ADDRESS][DOMAIN_NAME]" at bounding box center [696, 42] width 157 height 41
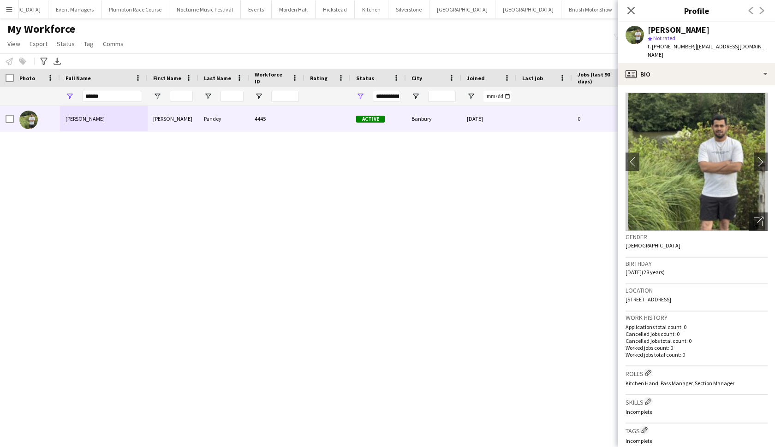
drag, startPoint x: 765, startPoint y: 48, endPoint x: 691, endPoint y: 48, distance: 73.8
click at [691, 48] on div "[PERSON_NAME] star Not rated t. [PHONE_NUMBER] | [EMAIL_ADDRESS][DOMAIN_NAME]" at bounding box center [696, 42] width 157 height 41
copy span "[EMAIL_ADDRESS][DOMAIN_NAME]"
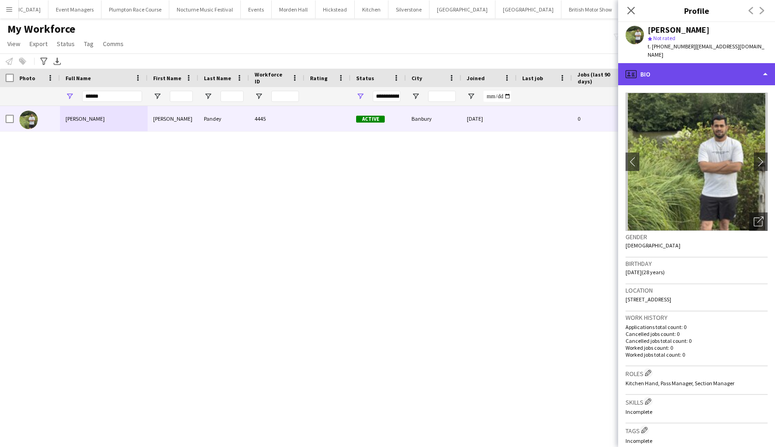
click at [746, 63] on div "profile Bio" at bounding box center [696, 74] width 157 height 22
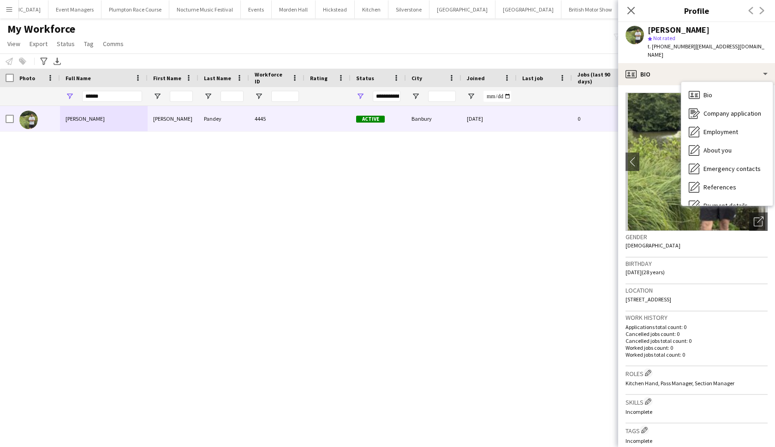
drag, startPoint x: 768, startPoint y: 49, endPoint x: 692, endPoint y: 46, distance: 76.7
click at [692, 46] on div "[PERSON_NAME] star Not rated t. [PHONE_NUMBER] | [EMAIL_ADDRESS][DOMAIN_NAME]" at bounding box center [696, 42] width 157 height 41
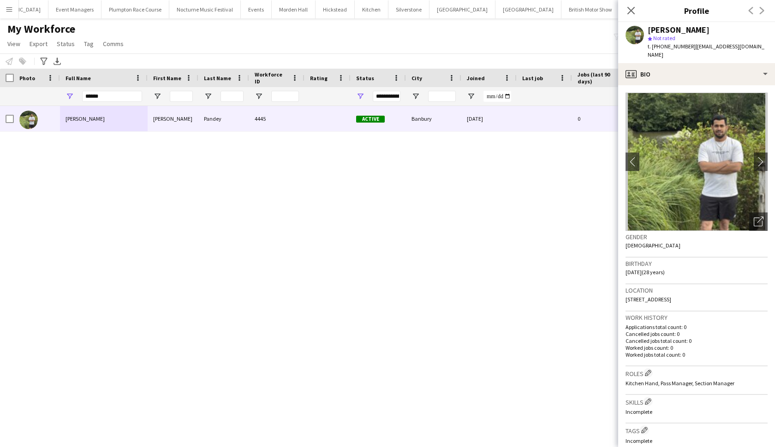
copy span "[EMAIL_ADDRESS][DOMAIN_NAME]"
click at [151, 59] on div "Notify workforce Add to tag Select at least one crew to tag him or her. Advance…" at bounding box center [387, 61] width 775 height 15
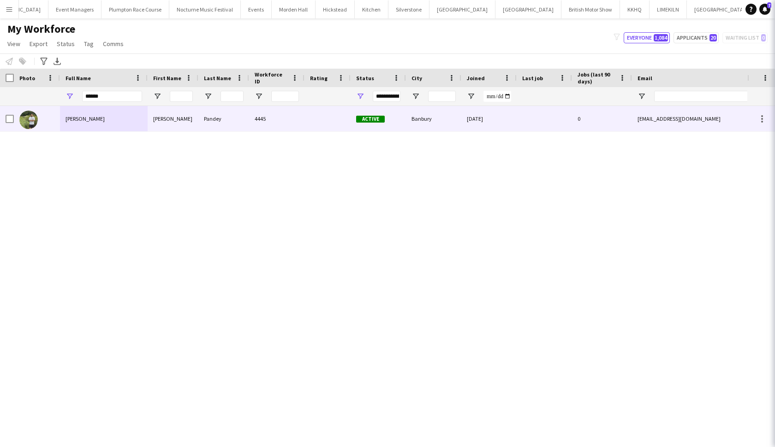
click at [151, 59] on div "Notify workforce Add to tag Select at least one crew to tag him or her. Advance…" at bounding box center [387, 61] width 775 height 15
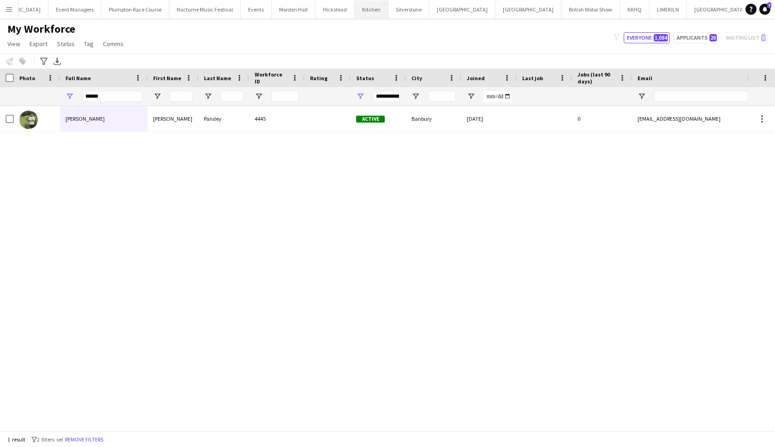
click at [355, 13] on button "Kitchen Close" at bounding box center [372, 9] width 34 height 18
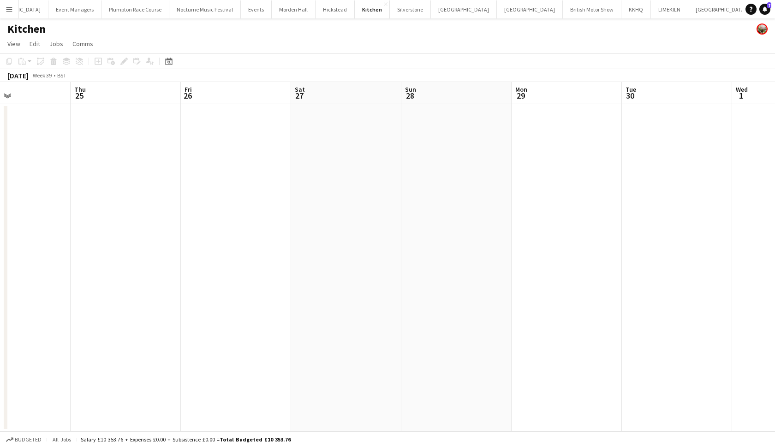
scroll to position [0, 254]
click at [144, 156] on app-date-cell at bounding box center [132, 267] width 110 height 327
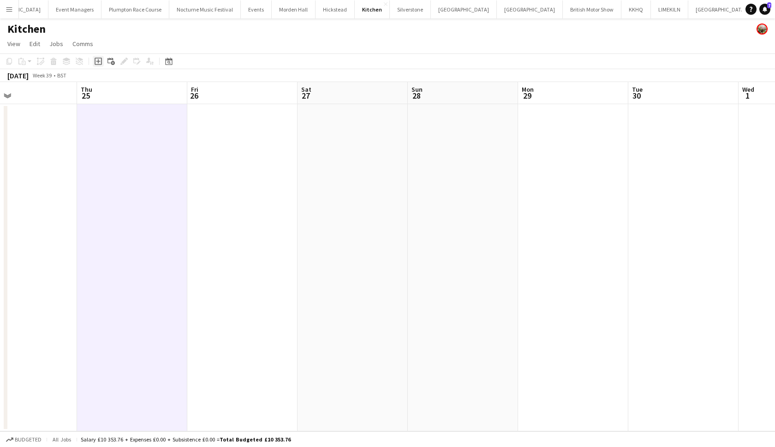
click at [102, 60] on div "Add job" at bounding box center [98, 61] width 11 height 11
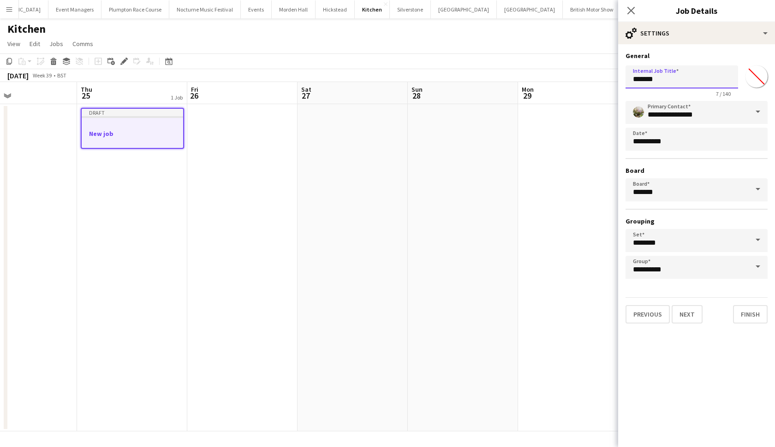
drag, startPoint x: 682, startPoint y: 80, endPoint x: 617, endPoint y: 77, distance: 65.6
click at [617, 77] on body "Menu Boards Boards Boards All jobs Status Workforce Workforce My Workforce Recr…" at bounding box center [387, 223] width 775 height 447
type input "*"
click at [494, 216] on app-date-cell at bounding box center [463, 267] width 110 height 327
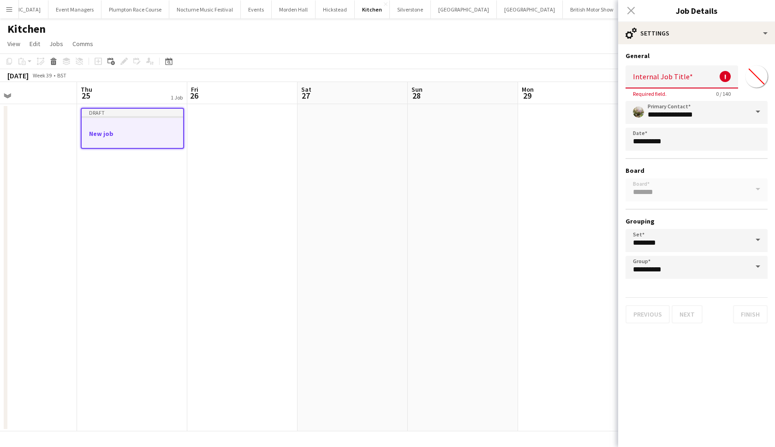
click at [158, 124] on div at bounding box center [132, 125] width 101 height 7
drag, startPoint x: 225, startPoint y: 159, endPoint x: 208, endPoint y: 159, distance: 17.5
click at [225, 160] on app-date-cell at bounding box center [243, 267] width 110 height 327
click at [157, 136] on h3 "New job" at bounding box center [132, 134] width 101 height 8
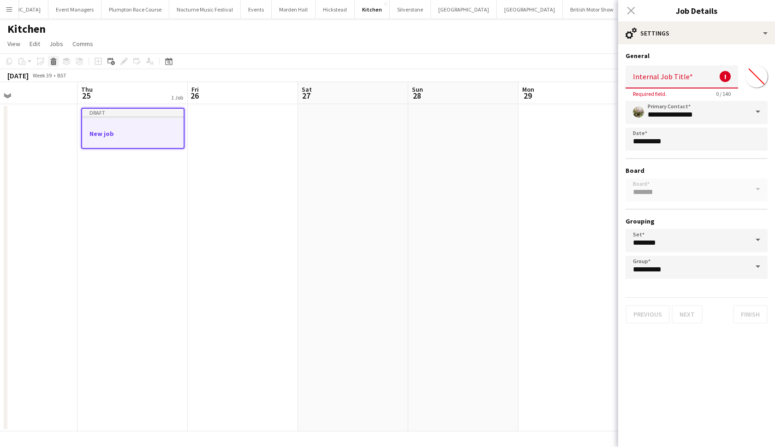
click at [53, 61] on icon at bounding box center [53, 62] width 5 height 5
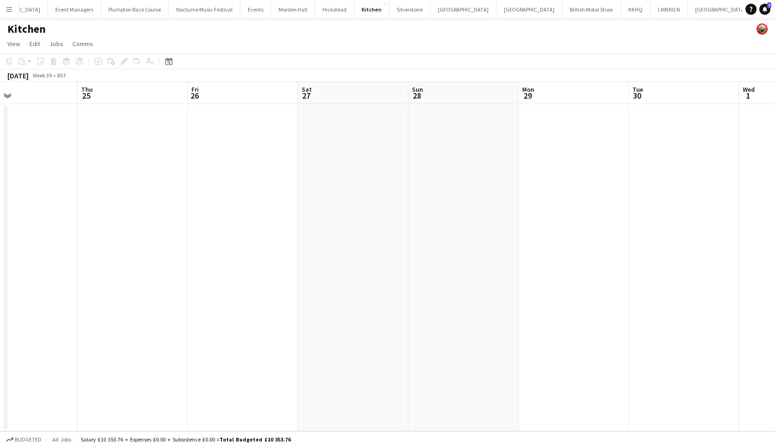
click at [754, 14] on button "[GEOGRAPHIC_DATA]" at bounding box center [780, 9] width 52 height 18
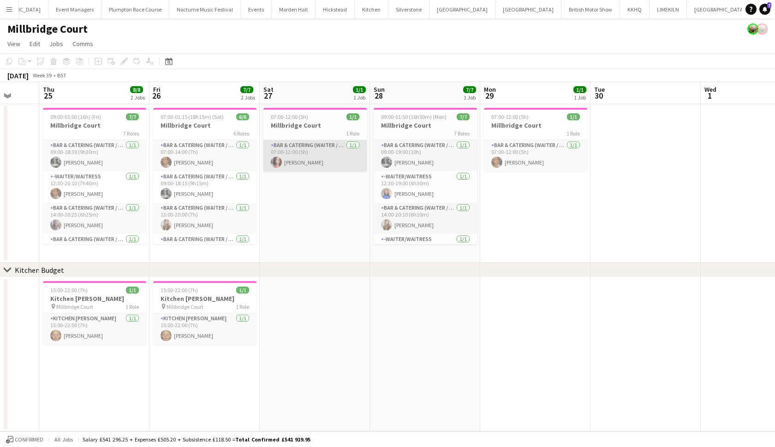
scroll to position [0, 292]
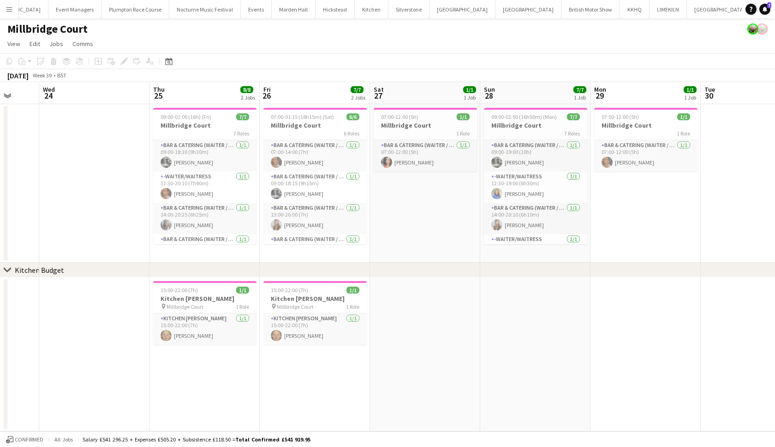
click at [173, 383] on app-date-cell "15:00-22:00 (7h) 1/1 Kitchen [PERSON_NAME] pin Millbridge Court 1 Role Kitchen …" at bounding box center [204, 355] width 110 height 154
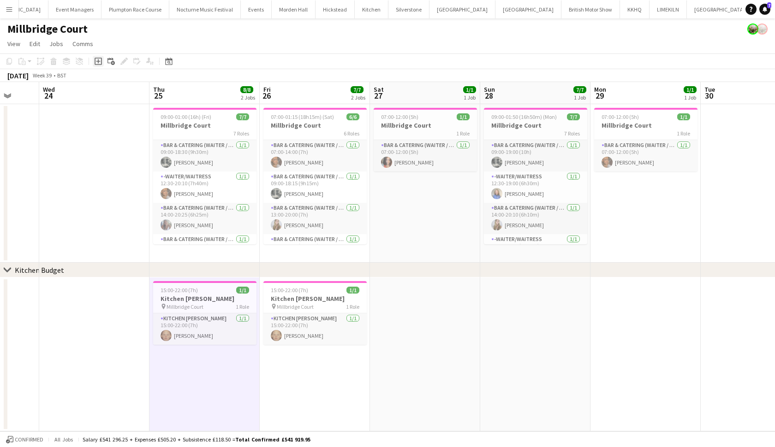
click at [98, 58] on icon at bounding box center [98, 61] width 7 height 7
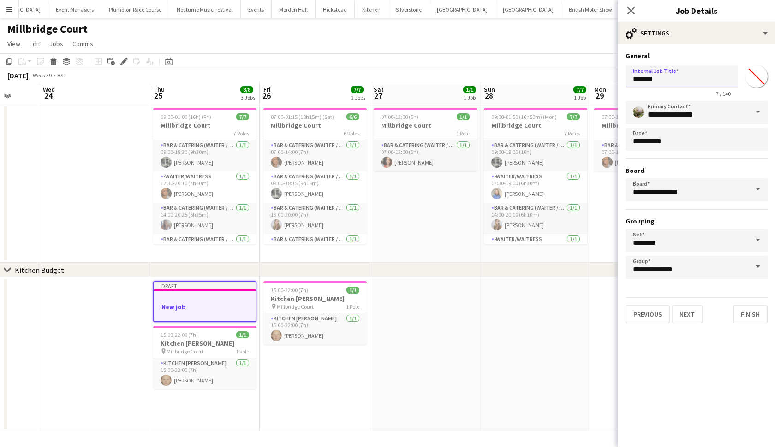
drag, startPoint x: 683, startPoint y: 81, endPoint x: 630, endPoint y: 78, distance: 53.1
click at [630, 78] on input "*******" at bounding box center [681, 76] width 113 height 23
type input "*"
type input "****"
click at [690, 315] on button "Next" at bounding box center [687, 314] width 31 height 18
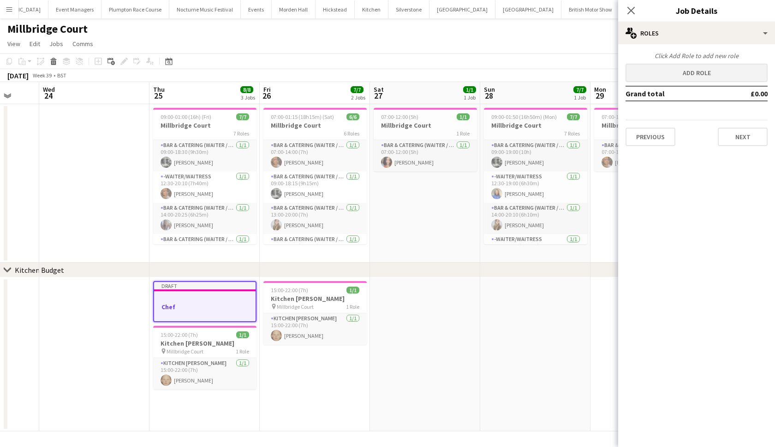
click at [685, 71] on button "Add role" at bounding box center [696, 73] width 142 height 18
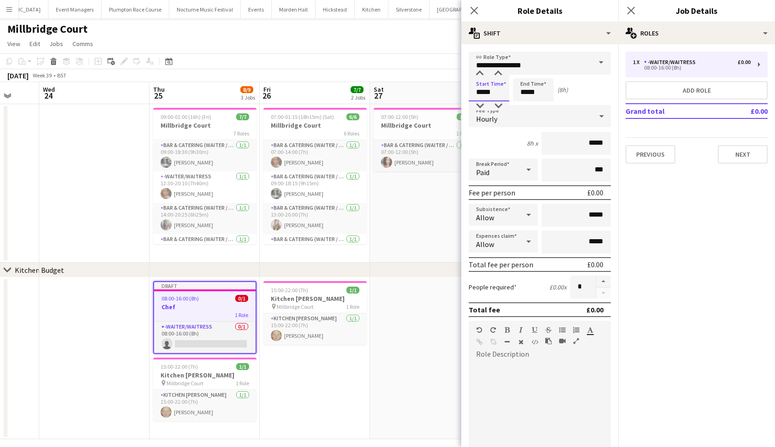
click at [482, 92] on input "*****" at bounding box center [489, 89] width 41 height 23
click at [491, 91] on input "*****" at bounding box center [489, 89] width 41 height 23
type input "*****"
click at [527, 91] on input "*****" at bounding box center [533, 89] width 41 height 23
type input "*****"
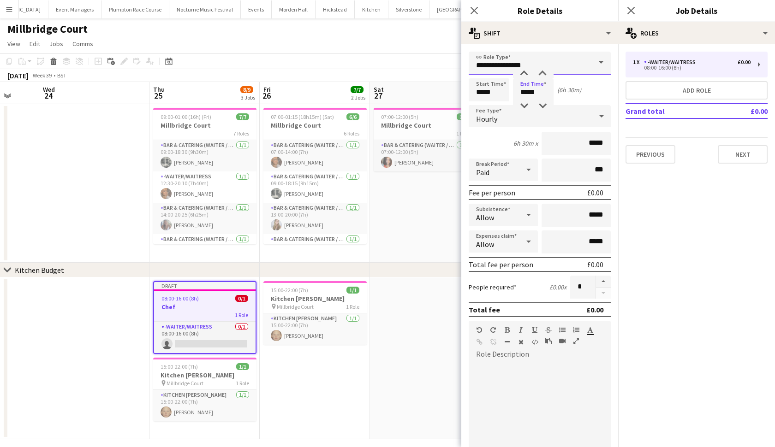
click at [536, 61] on input "**********" at bounding box center [540, 63] width 142 height 23
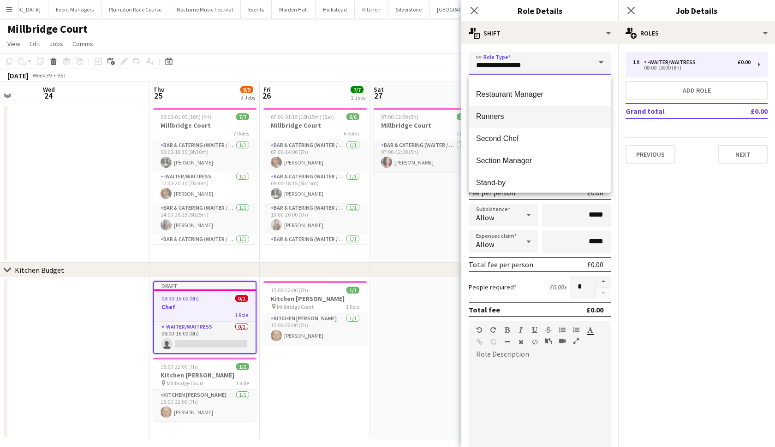
scroll to position [483, 0]
click at [523, 133] on span "Second Chef" at bounding box center [539, 137] width 127 height 9
type input "**********"
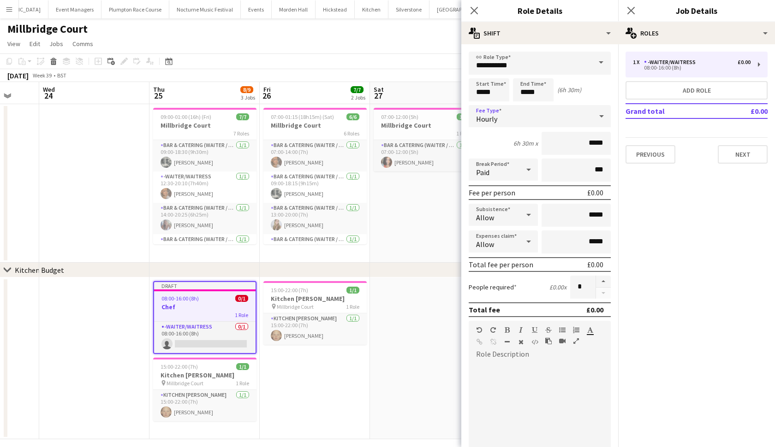
click at [516, 123] on div "Hourly" at bounding box center [531, 116] width 124 height 22
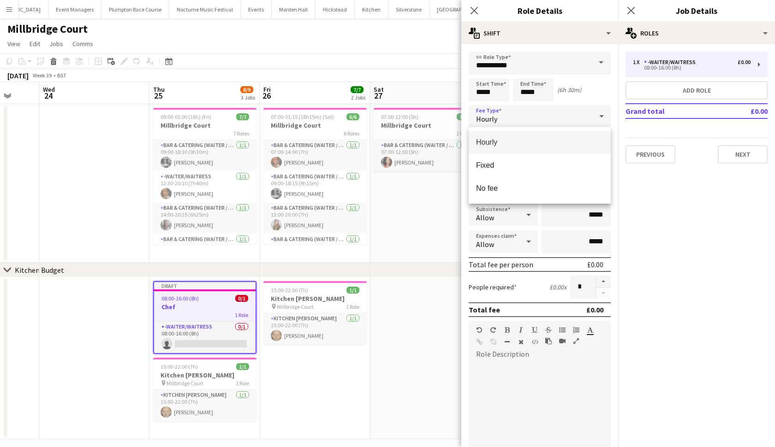
click at [658, 220] on div at bounding box center [387, 223] width 775 height 447
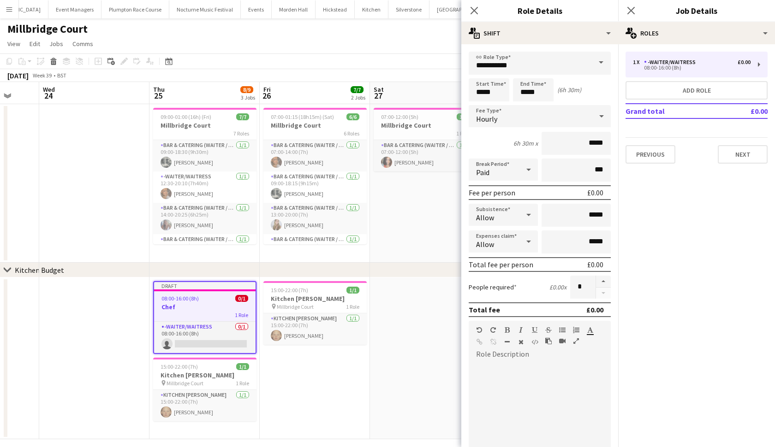
click at [373, 410] on app-date-cell at bounding box center [425, 359] width 110 height 162
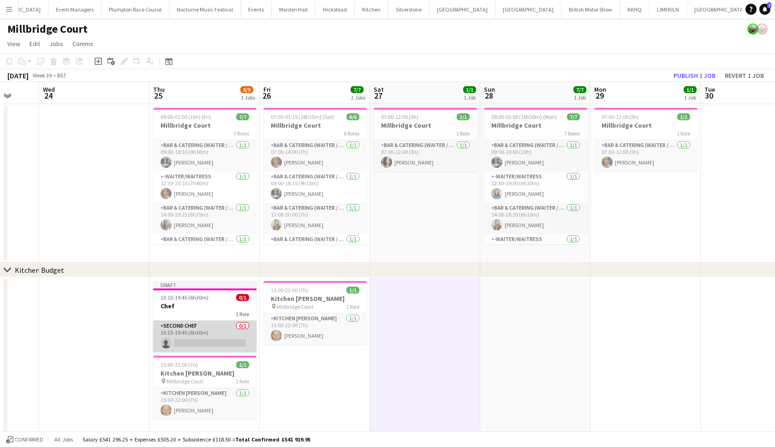
click at [229, 339] on app-card-role "Second Chef 0/1 13:15-19:45 (6h30m) single-neutral-actions" at bounding box center [204, 336] width 103 height 31
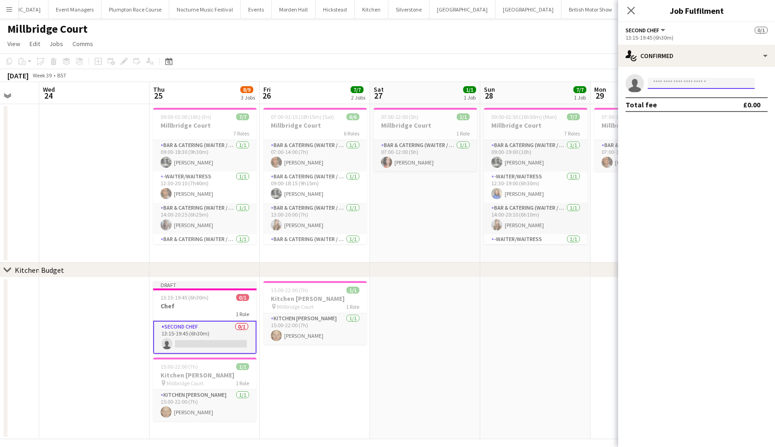
click at [674, 85] on input at bounding box center [701, 83] width 107 height 11
type input "******"
click at [668, 107] on span "[EMAIL_ADDRESS][DOMAIN_NAME]" at bounding box center [701, 104] width 92 height 7
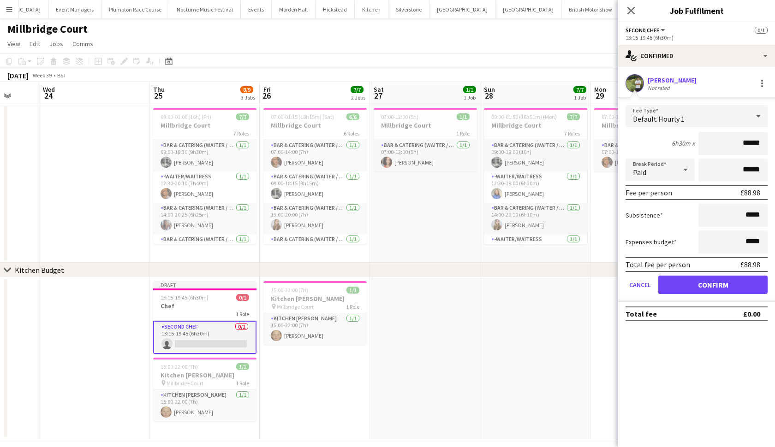
click at [750, 145] on input "******" at bounding box center [732, 143] width 69 height 23
type input "**"
type input "***"
click at [723, 286] on button "Confirm" at bounding box center [712, 285] width 109 height 18
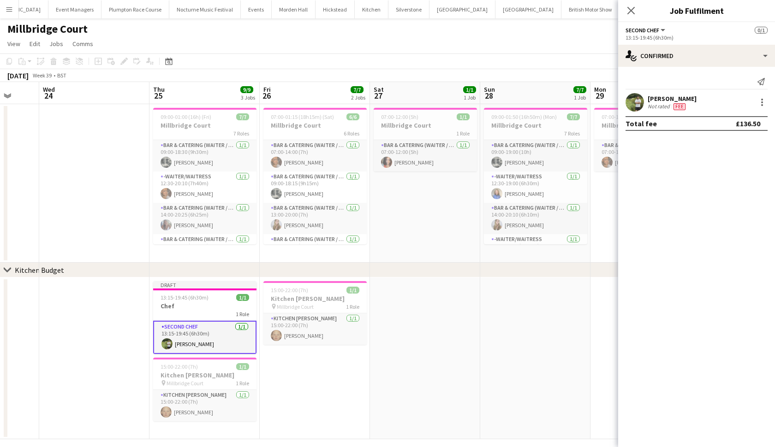
click at [436, 426] on app-date-cell at bounding box center [425, 359] width 110 height 162
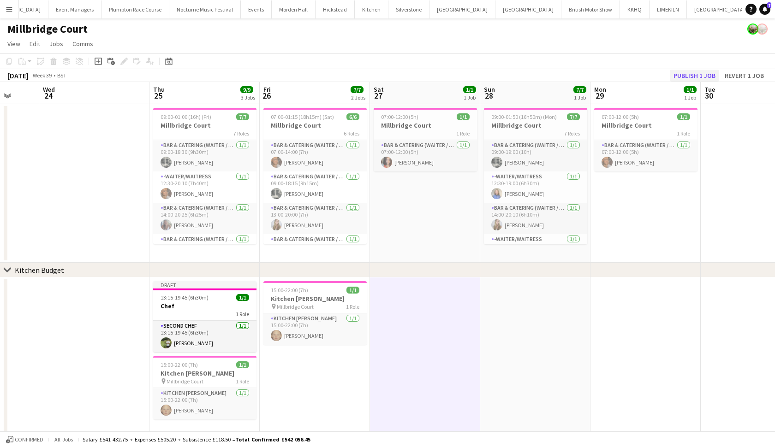
click at [685, 73] on button "Publish 1 job" at bounding box center [694, 76] width 49 height 12
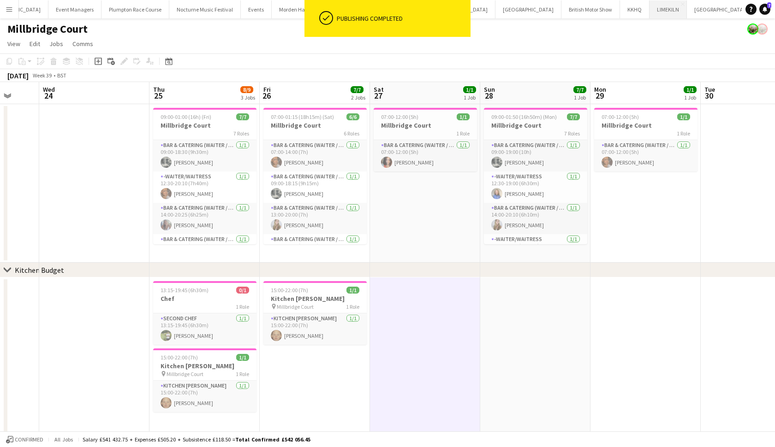
click at [649, 11] on button "LIMEKILN Close" at bounding box center [667, 9] width 37 height 18
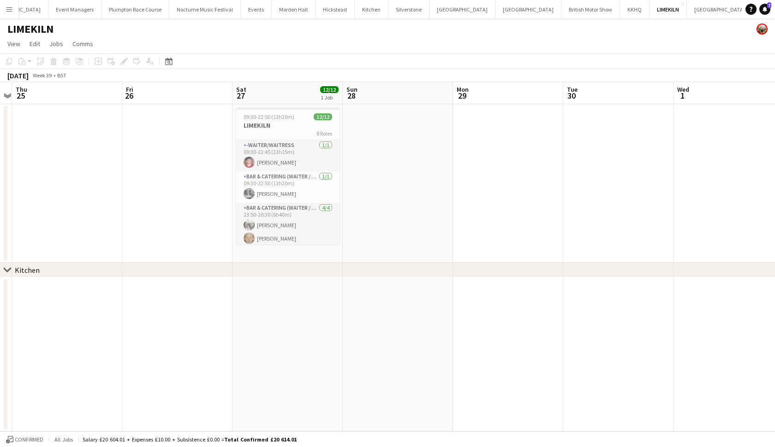
click at [274, 321] on app-date-cell at bounding box center [287, 355] width 110 height 154
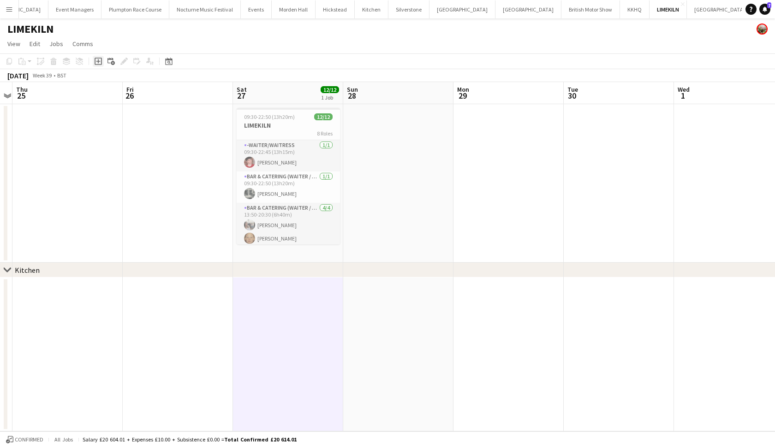
click at [100, 61] on icon "Add job" at bounding box center [98, 61] width 7 height 7
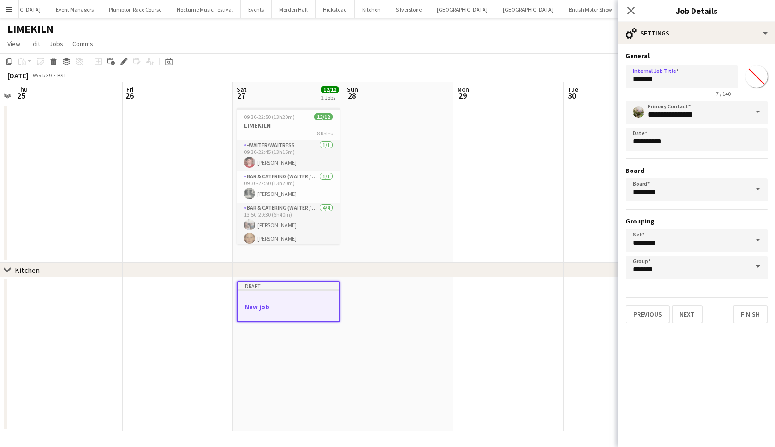
drag, startPoint x: 669, startPoint y: 76, endPoint x: 613, endPoint y: 77, distance: 56.3
click at [613, 77] on body "Menu Boards Boards Boards All jobs Status Workforce Workforce My Workforce Recr…" at bounding box center [387, 223] width 775 height 447
type input "****"
click at [684, 319] on button "Next" at bounding box center [687, 314] width 31 height 18
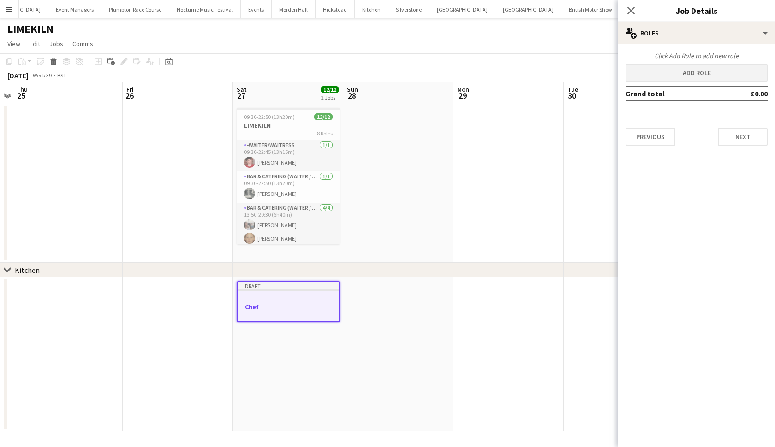
click at [675, 72] on button "Add role" at bounding box center [696, 73] width 142 height 18
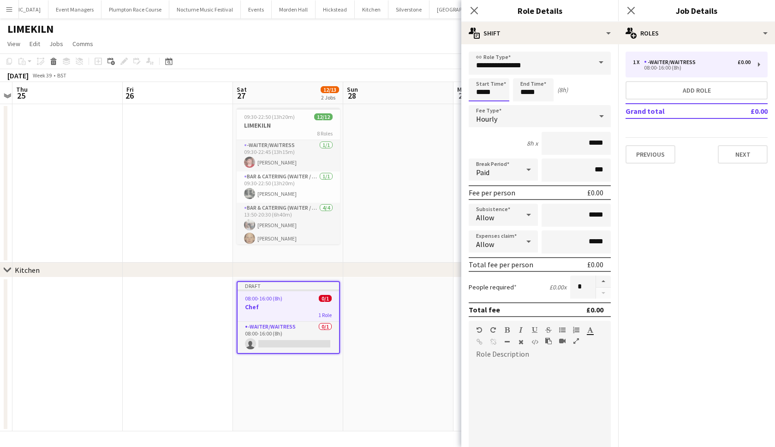
click at [480, 91] on input "*****" at bounding box center [489, 89] width 41 height 23
type input "*****"
click at [527, 92] on input "*****" at bounding box center [533, 89] width 41 height 23
type input "*****"
click at [587, 69] on input "**********" at bounding box center [540, 63] width 142 height 23
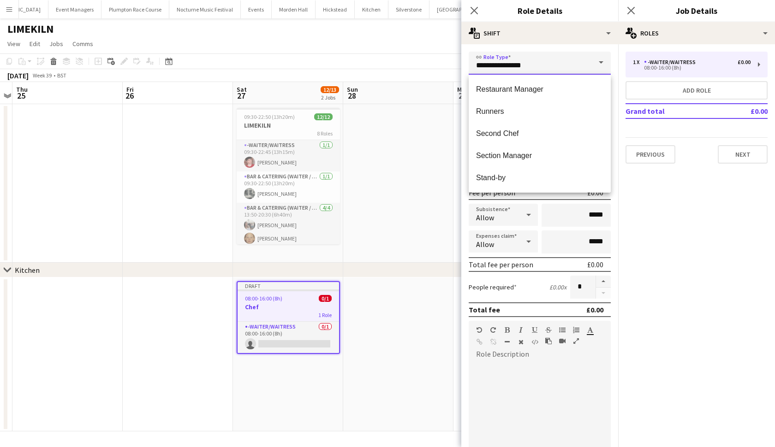
scroll to position [487, 0]
click at [524, 129] on span "Second Chef" at bounding box center [539, 133] width 127 height 9
type input "**********"
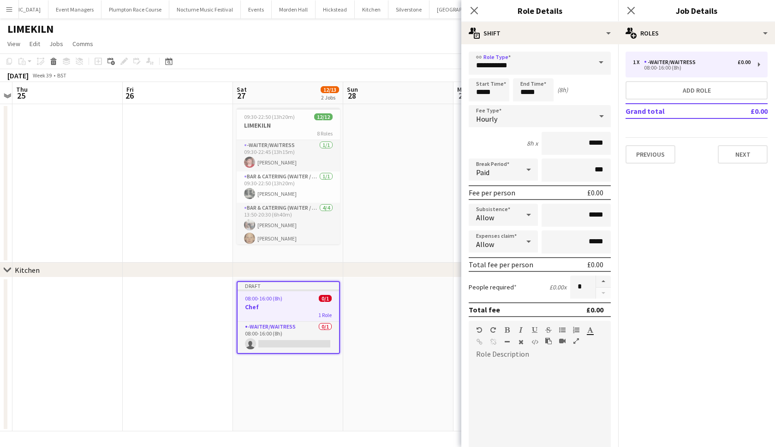
click at [377, 246] on app-date-cell at bounding box center [398, 183] width 110 height 159
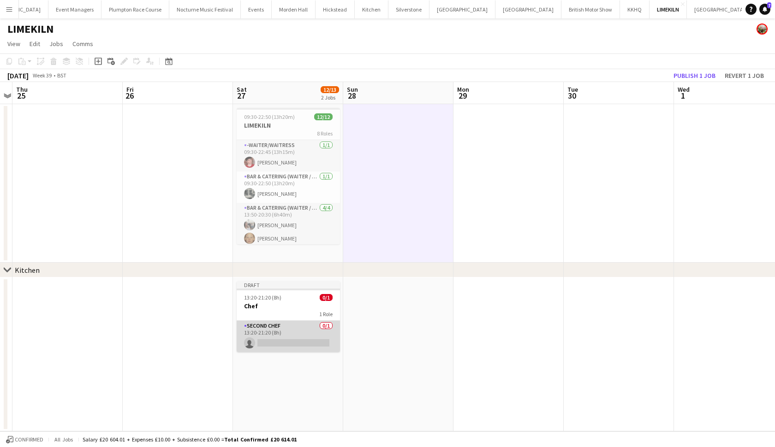
click at [280, 341] on app-card-role "Second Chef 0/1 13:20-21:20 (8h) single-neutral-actions" at bounding box center [288, 336] width 103 height 31
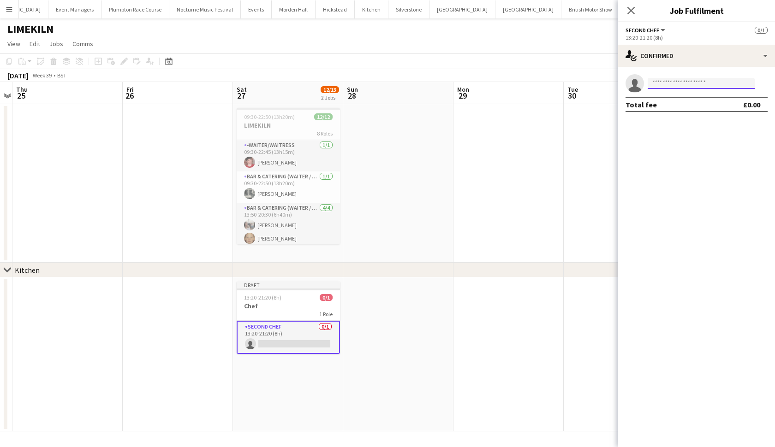
click at [726, 87] on input at bounding box center [701, 83] width 107 height 11
type input "*****"
click at [714, 108] on span "[PHONE_NUMBER]" at bounding box center [701, 111] width 92 height 7
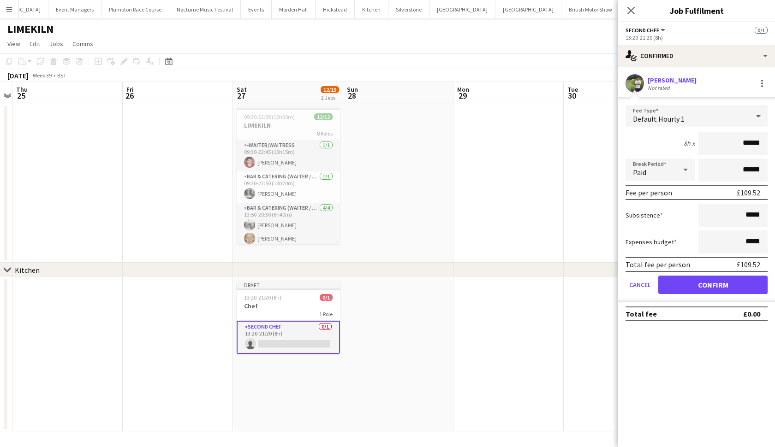
click at [675, 285] on button "Confirm" at bounding box center [712, 285] width 109 height 18
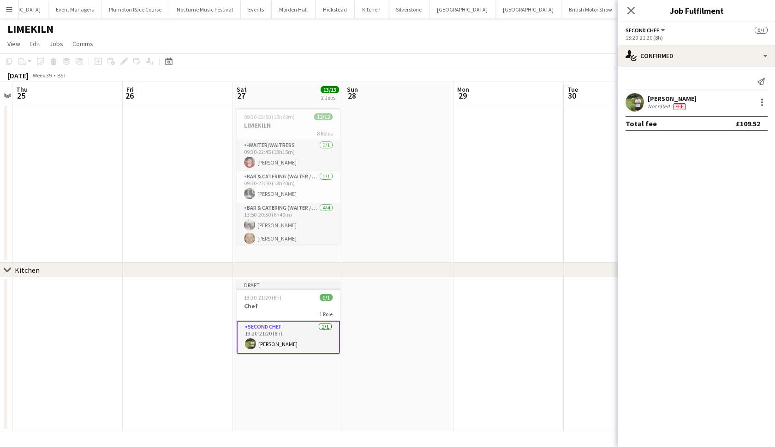
click at [643, 102] on app-user-avatar at bounding box center [634, 102] width 18 height 18
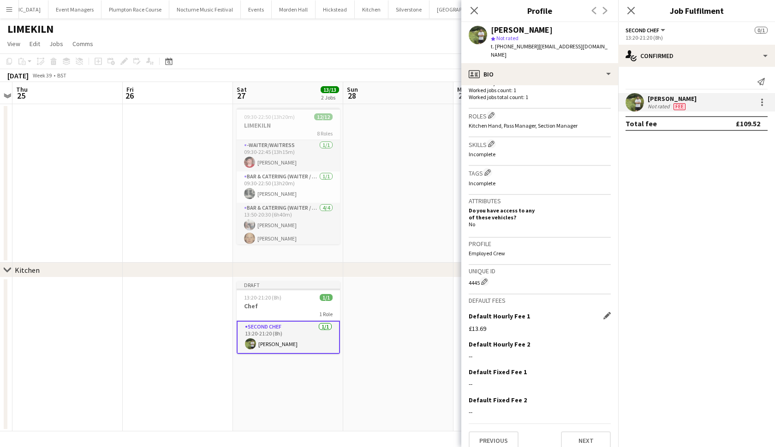
scroll to position [271, 0]
click at [606, 313] on app-icon "Edit this field" at bounding box center [606, 316] width 7 height 7
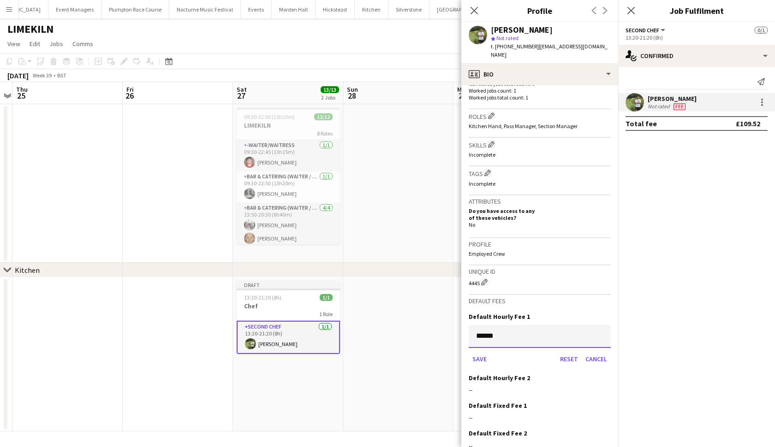
click at [514, 325] on input "******" at bounding box center [540, 336] width 142 height 23
type input "**"
type input "***"
click at [475, 352] on button "Save" at bounding box center [480, 359] width 22 height 15
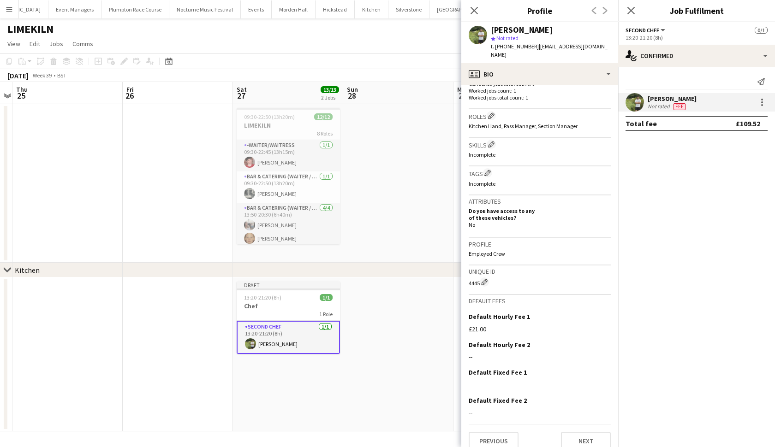
click at [408, 297] on app-date-cell at bounding box center [398, 355] width 110 height 154
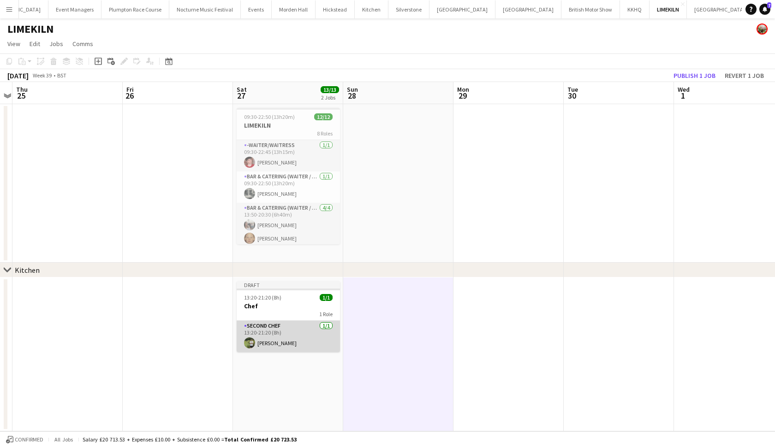
click at [306, 336] on app-card-role "Second Chef [DATE] 13:20-21:20 (8h) [PERSON_NAME]" at bounding box center [288, 336] width 103 height 31
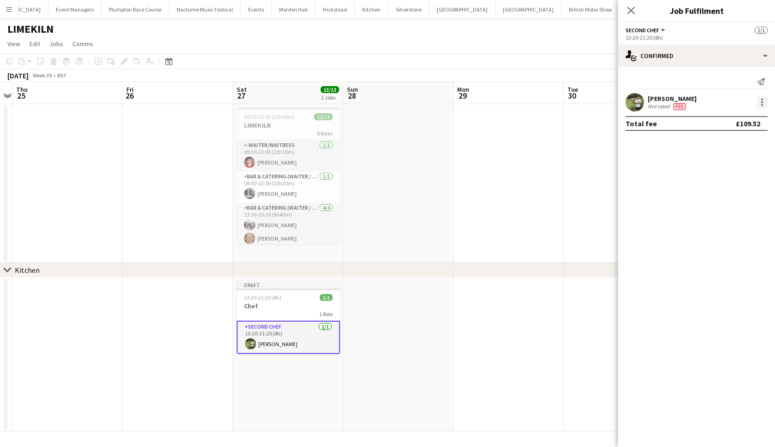
click at [762, 105] on div at bounding box center [762, 105] width 2 height 2
click at [743, 121] on span "Edit fee" at bounding box center [731, 119] width 57 height 8
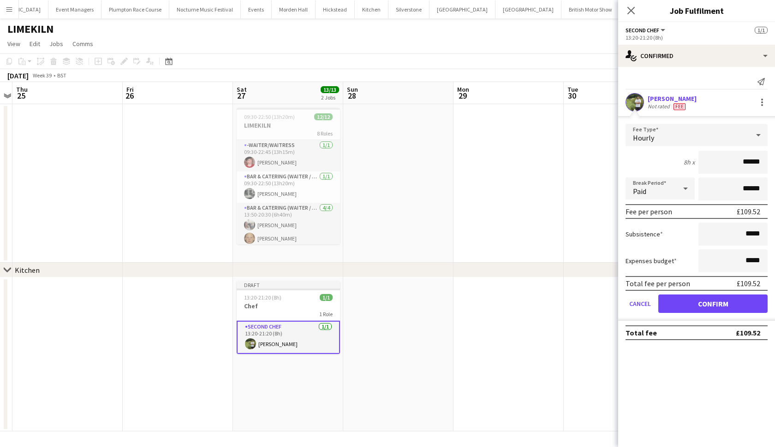
click at [736, 133] on div "Hourly" at bounding box center [687, 135] width 124 height 22
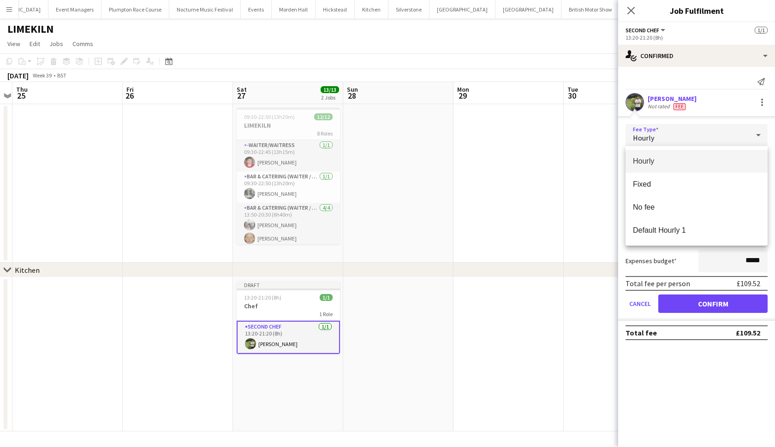
click at [701, 243] on div "Hourly Fixed No fee Default Hourly 1" at bounding box center [696, 196] width 142 height 100
click at [699, 238] on mat-option "Default Hourly 1" at bounding box center [696, 230] width 142 height 23
type input "******"
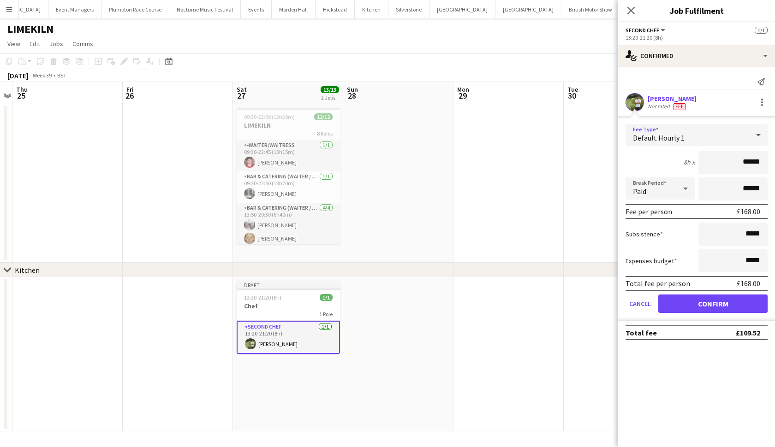
click at [691, 305] on button "Confirm" at bounding box center [712, 304] width 109 height 18
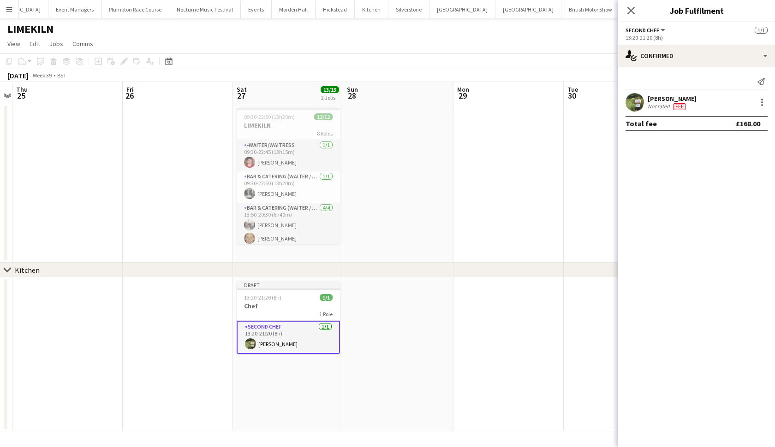
click at [456, 259] on app-date-cell at bounding box center [508, 183] width 110 height 159
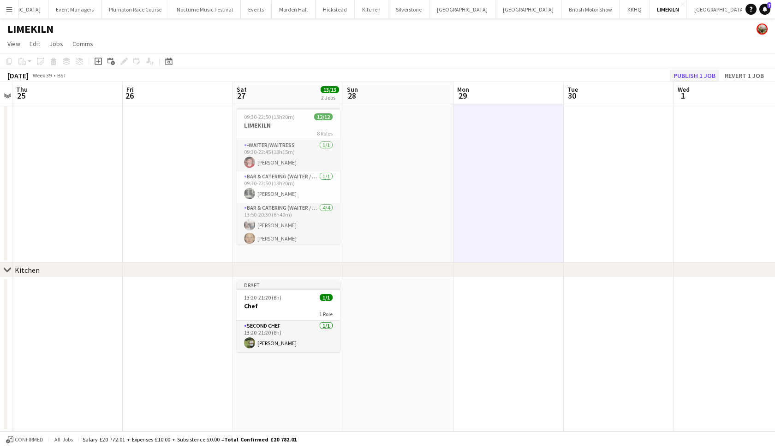
click at [709, 76] on button "Publish 1 job" at bounding box center [694, 76] width 49 height 12
click at [753, 11] on button "[GEOGRAPHIC_DATA]" at bounding box center [779, 9] width 52 height 18
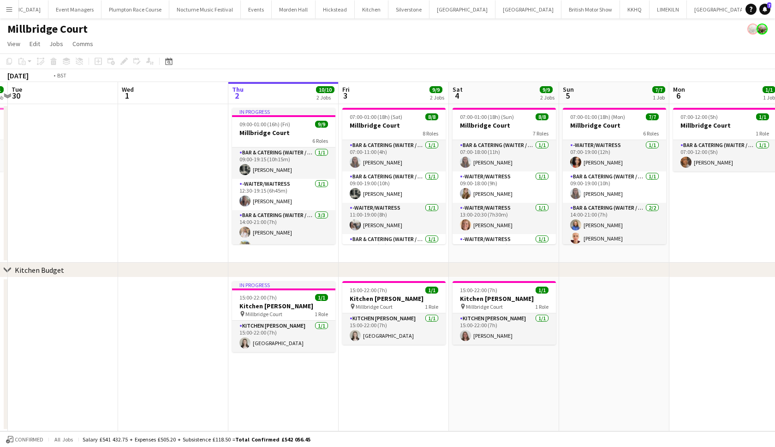
scroll to position [0, 251]
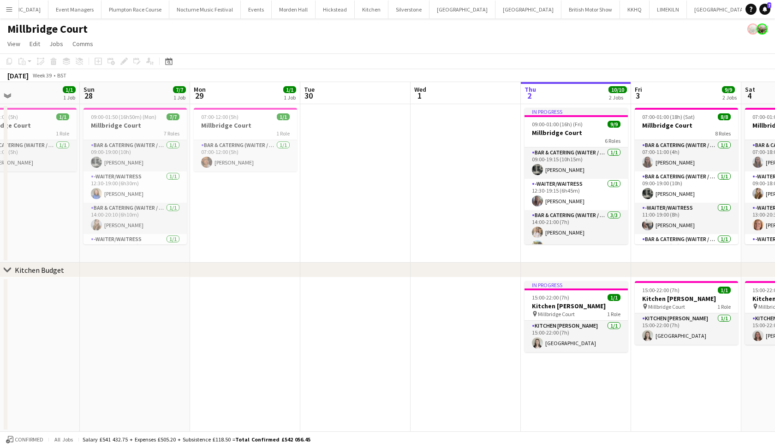
click at [146, 307] on app-date-cell at bounding box center [135, 355] width 110 height 155
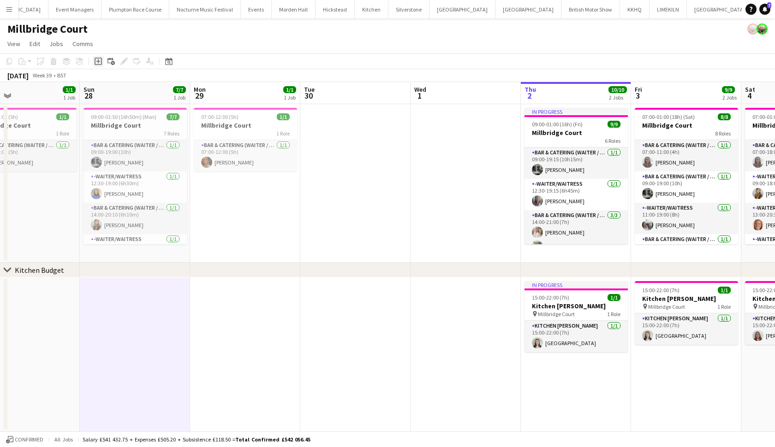
click at [103, 63] on div "Add job" at bounding box center [98, 61] width 11 height 11
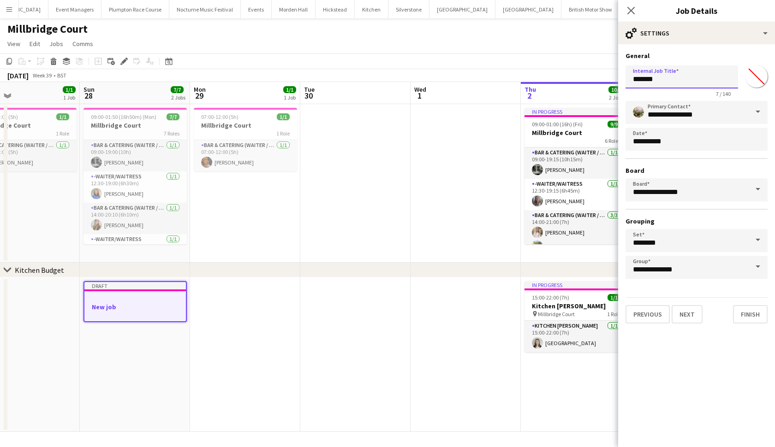
drag, startPoint x: 670, startPoint y: 83, endPoint x: 598, endPoint y: 82, distance: 71.5
click at [599, 83] on body "Menu Boards Boards Boards All jobs Status Workforce Workforce My Workforce Recr…" at bounding box center [387, 224] width 775 height 448
type input "****"
click at [681, 311] on button "Next" at bounding box center [687, 314] width 31 height 18
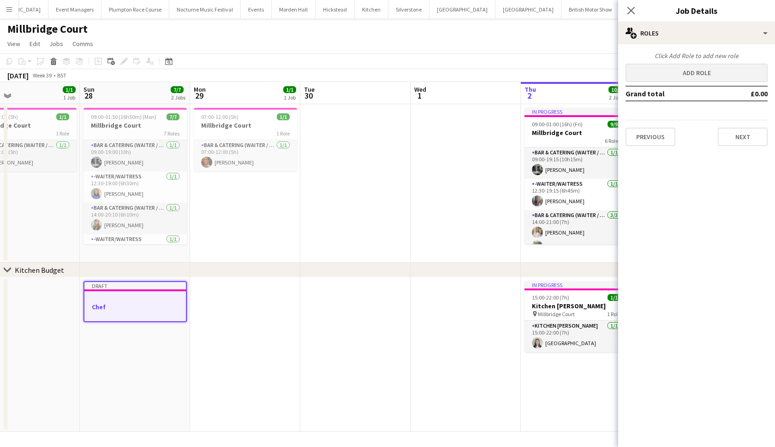
click at [655, 75] on button "Add role" at bounding box center [696, 73] width 142 height 18
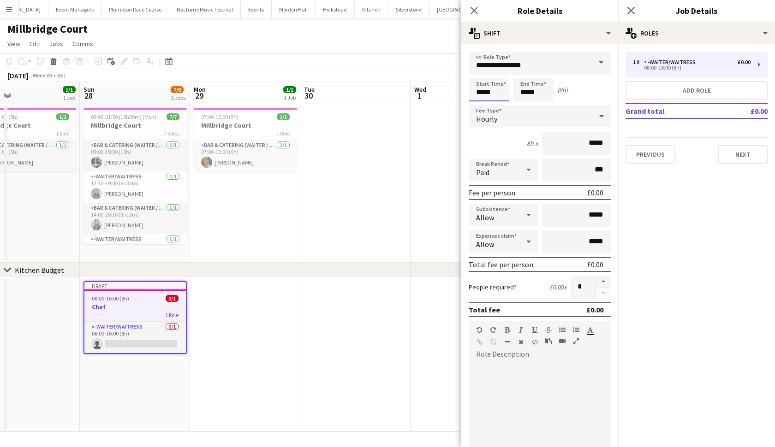
click at [483, 92] on input "*****" at bounding box center [489, 89] width 41 height 23
type input "*****"
click at [527, 93] on input "*****" at bounding box center [533, 89] width 41 height 23
type input "*****"
click at [533, 62] on input "**********" at bounding box center [540, 63] width 142 height 23
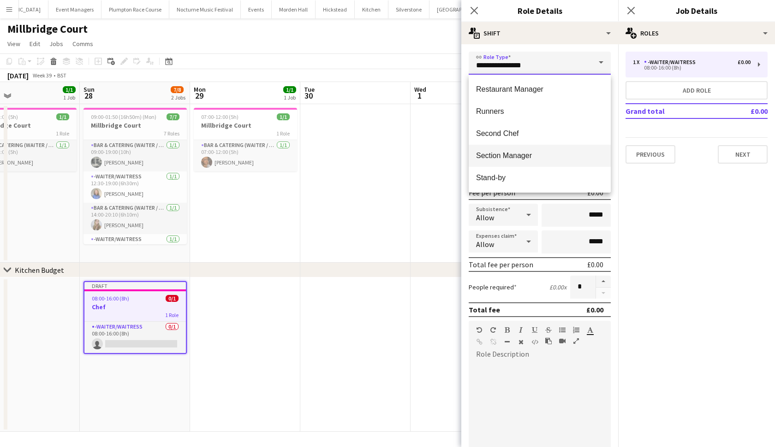
scroll to position [487, 0]
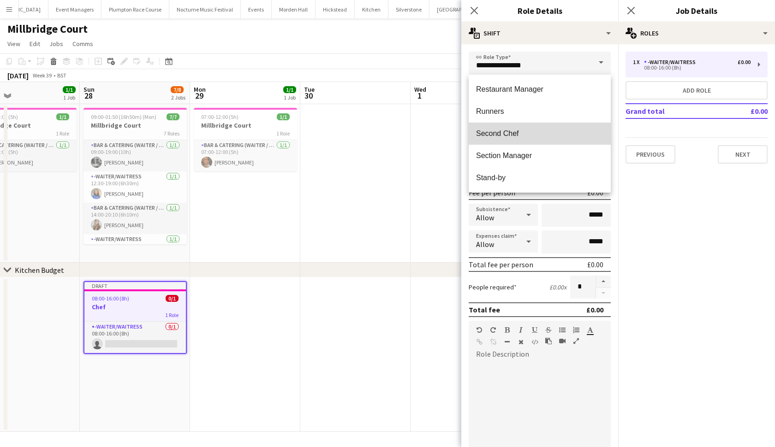
click at [507, 137] on span "Second Chef" at bounding box center [539, 133] width 127 height 9
type input "**********"
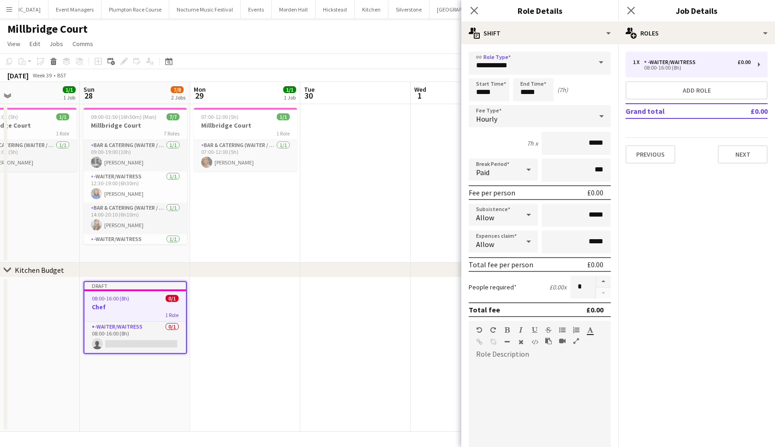
click at [386, 300] on app-date-cell at bounding box center [355, 355] width 110 height 155
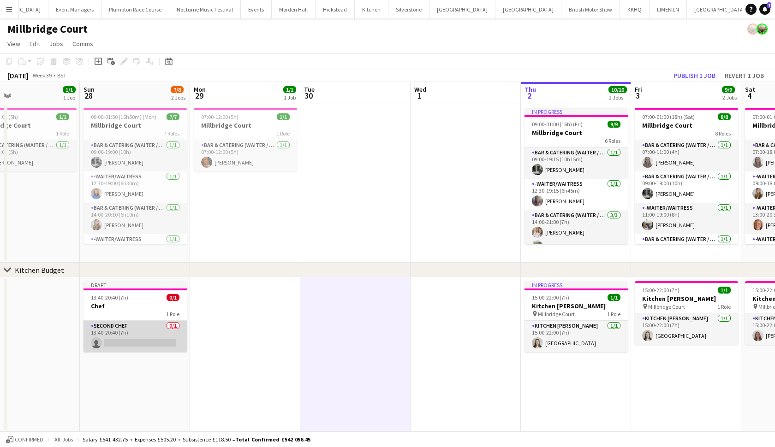
click at [105, 332] on app-card-role "Second Chef 0/1 13:40-20:40 (7h) single-neutral-actions" at bounding box center [134, 336] width 103 height 31
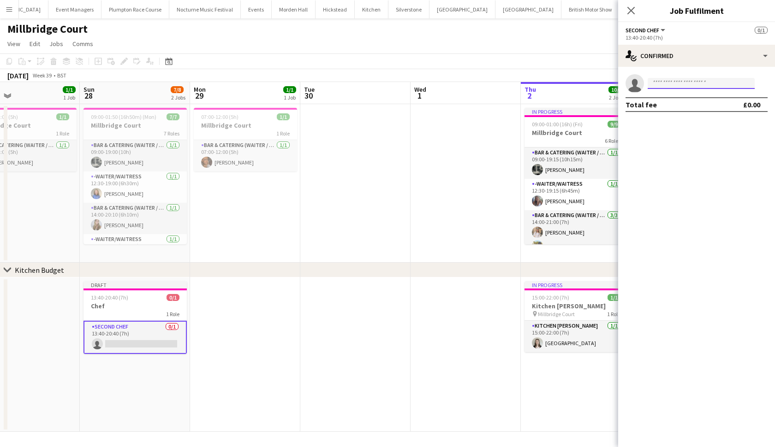
click at [673, 84] on input at bounding box center [701, 83] width 107 height 11
type input "******"
click at [679, 110] on span "[PHONE_NUMBER]" at bounding box center [701, 111] width 92 height 7
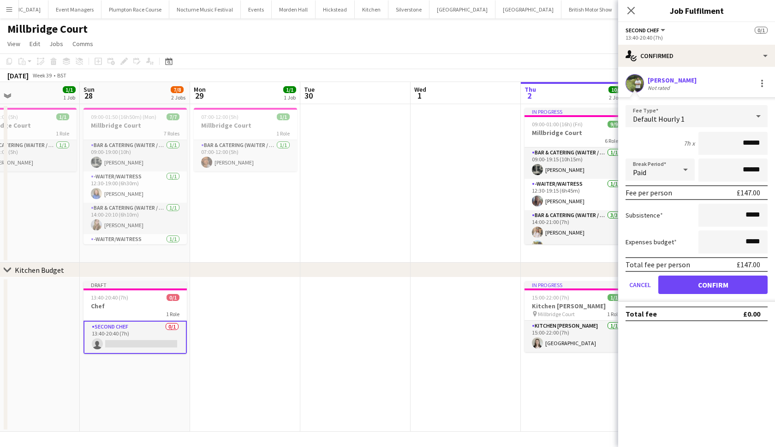
click at [688, 284] on button "Confirm" at bounding box center [712, 285] width 109 height 18
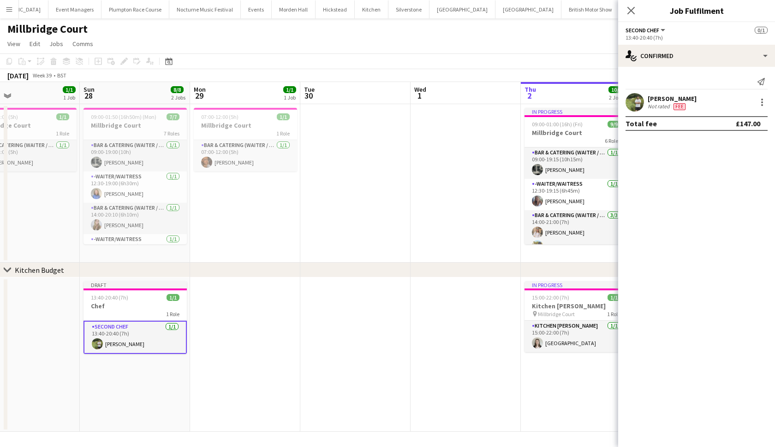
click at [418, 220] on app-date-cell at bounding box center [466, 183] width 110 height 159
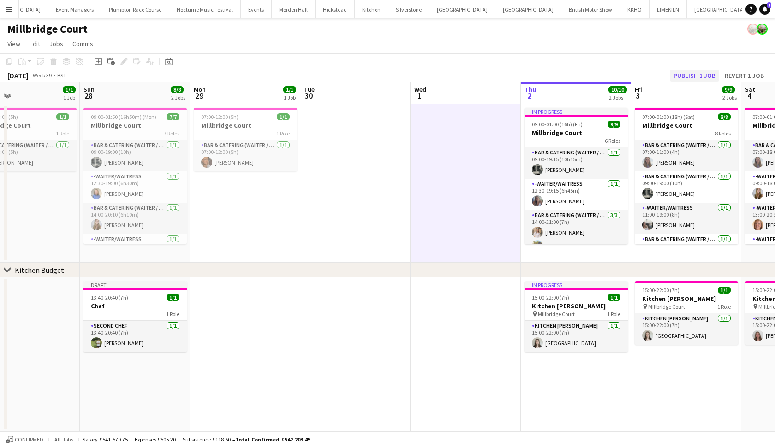
click at [701, 74] on button "Publish 1 job" at bounding box center [694, 76] width 49 height 12
click at [438, 110] on app-date-cell at bounding box center [466, 183] width 110 height 159
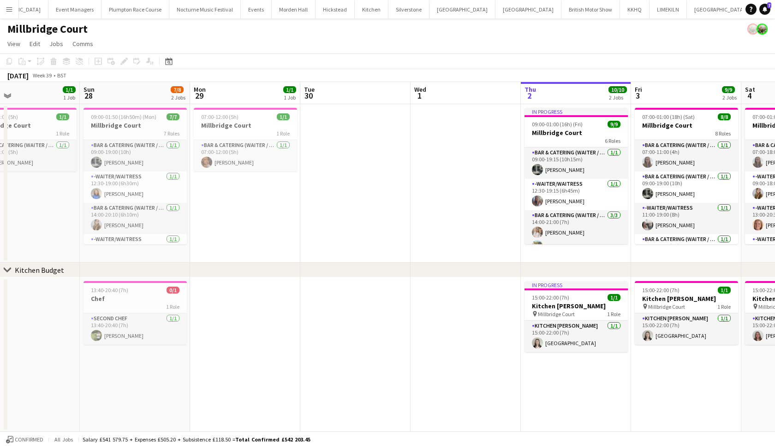
scroll to position [0, 0]
click at [12, 10] on app-icon "Menu" at bounding box center [9, 9] width 7 height 7
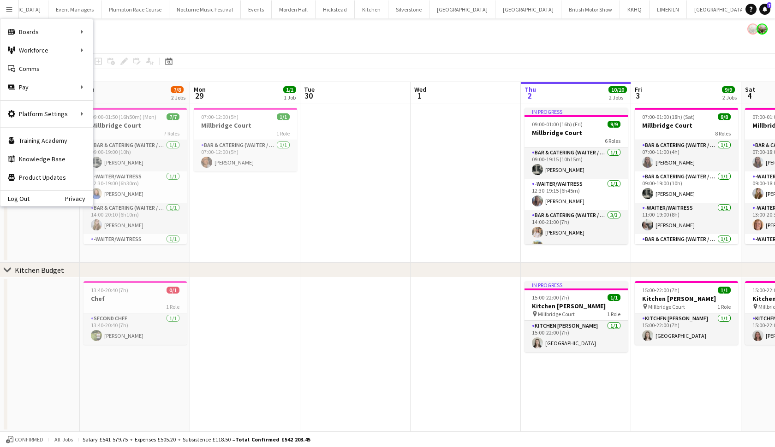
click at [12, 10] on app-icon "Menu" at bounding box center [9, 9] width 7 height 7
click at [118, 110] on link "Payments" at bounding box center [139, 105] width 92 height 18
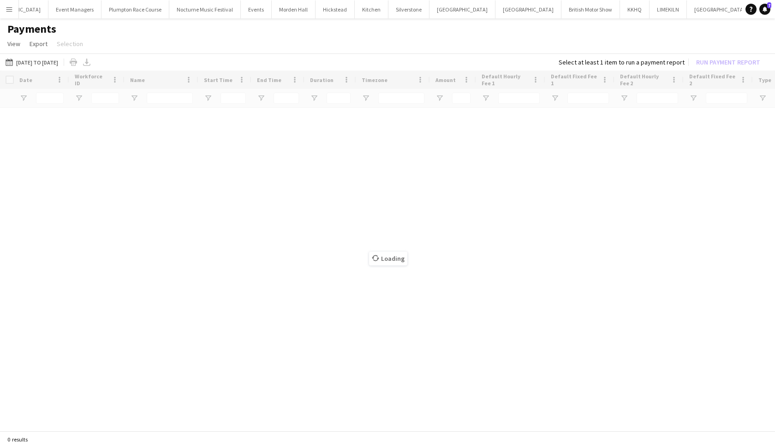
click at [8, 8] on app-icon "Menu" at bounding box center [9, 9] width 7 height 7
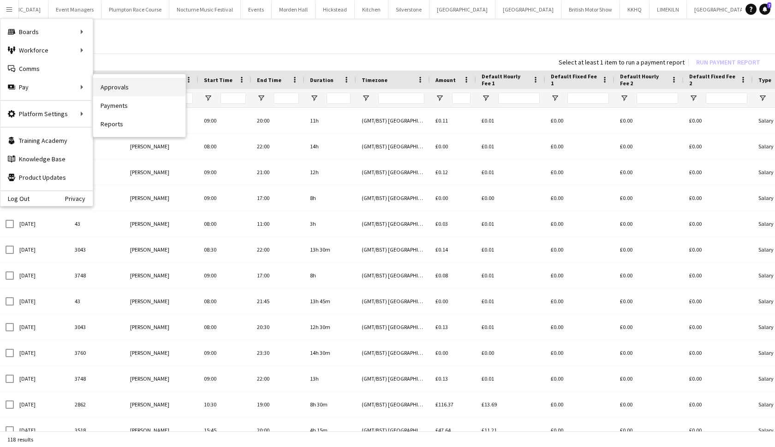
click at [121, 93] on link "Approvals" at bounding box center [139, 87] width 92 height 18
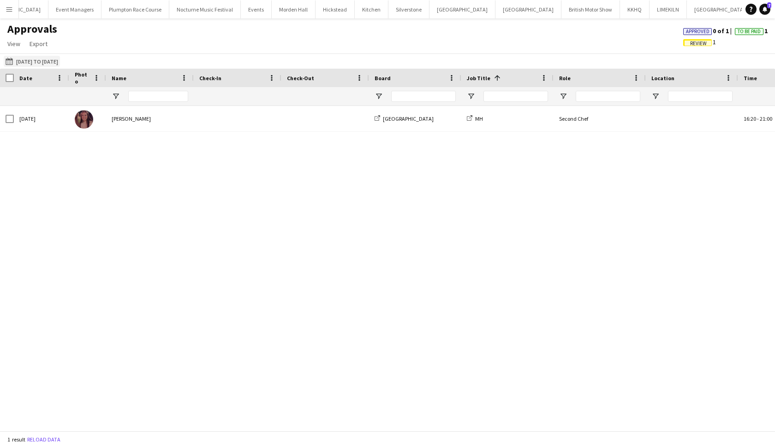
click at [30, 57] on button "[DATE] to [DATE] [DATE] to [DATE]" at bounding box center [32, 61] width 56 height 11
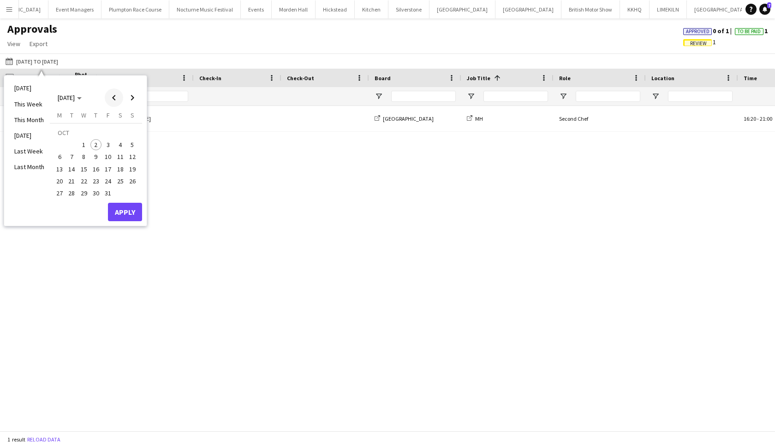
click at [118, 97] on span "Previous month" at bounding box center [114, 98] width 18 height 18
click at [61, 181] on span "22" at bounding box center [59, 181] width 11 height 11
click at [66, 192] on span "30" at bounding box center [71, 193] width 11 height 11
click at [134, 212] on button "Apply" at bounding box center [125, 212] width 34 height 18
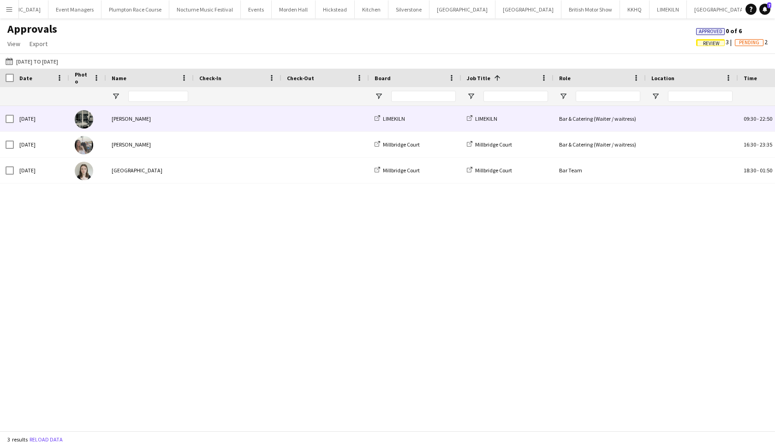
click at [139, 121] on div "[PERSON_NAME]" at bounding box center [150, 118] width 88 height 25
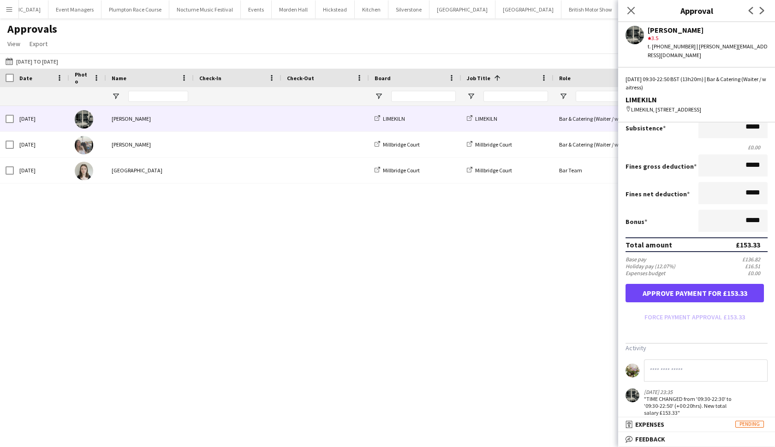
click at [691, 284] on button "Approve payment for £153.33" at bounding box center [694, 293] width 138 height 18
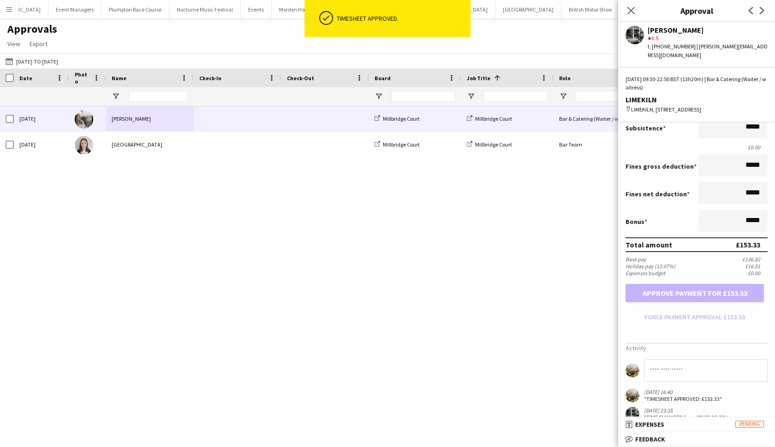
click at [217, 127] on span at bounding box center [237, 118] width 77 height 25
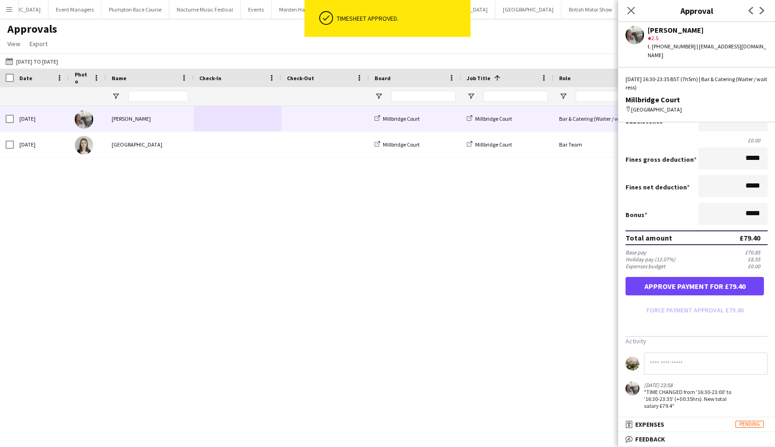
click at [670, 284] on button "Approve payment for £79.40" at bounding box center [694, 286] width 138 height 18
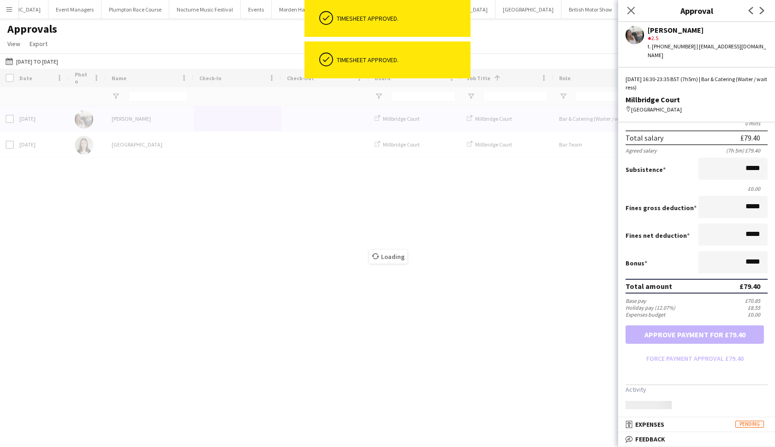
scroll to position [98, 0]
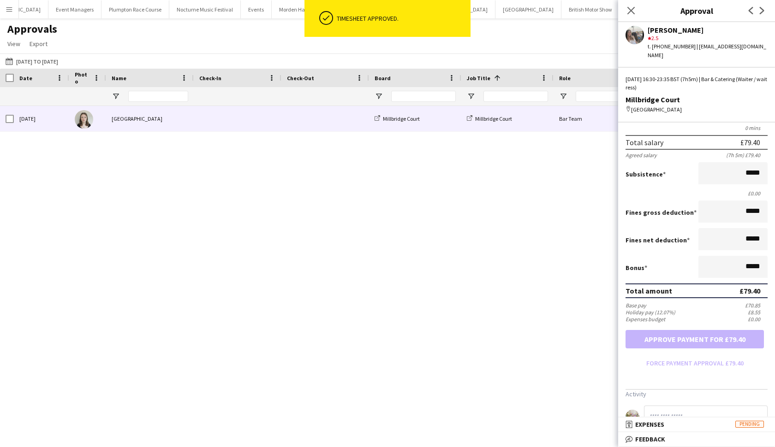
click at [143, 123] on div "[GEOGRAPHIC_DATA]" at bounding box center [150, 118] width 88 height 25
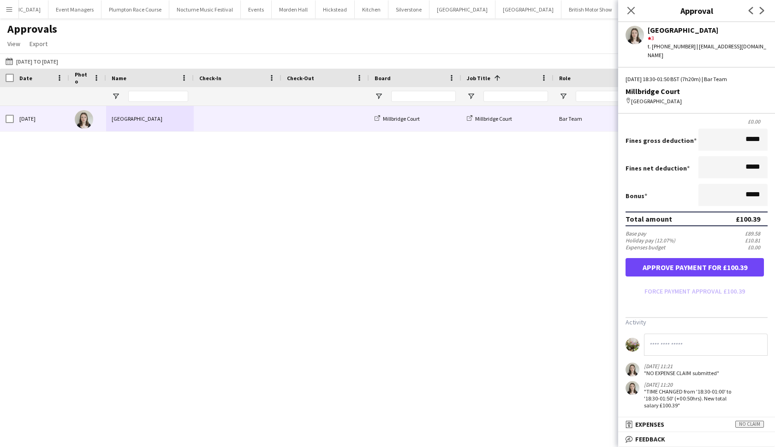
click at [696, 267] on button "Approve payment for £100.39" at bounding box center [694, 267] width 138 height 18
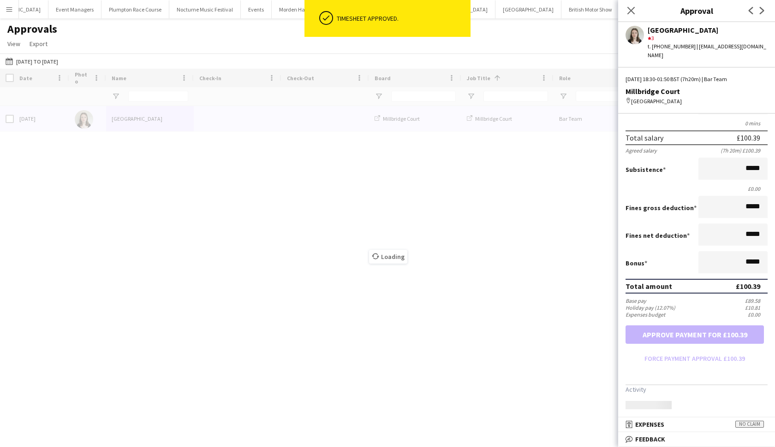
scroll to position [89, 0]
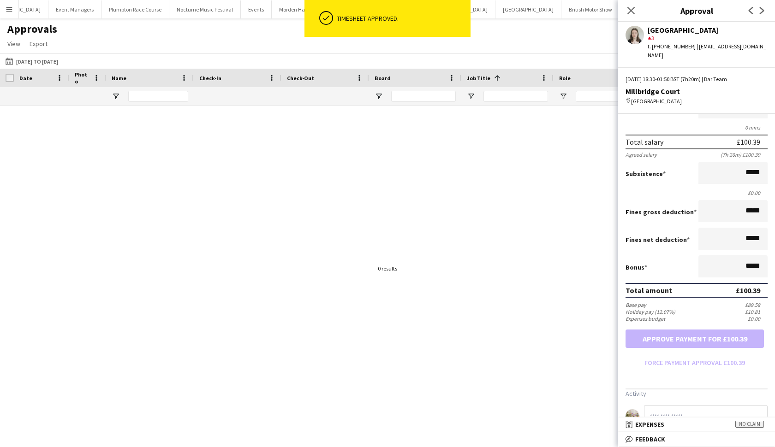
click at [445, 238] on div at bounding box center [387, 268] width 775 height 325
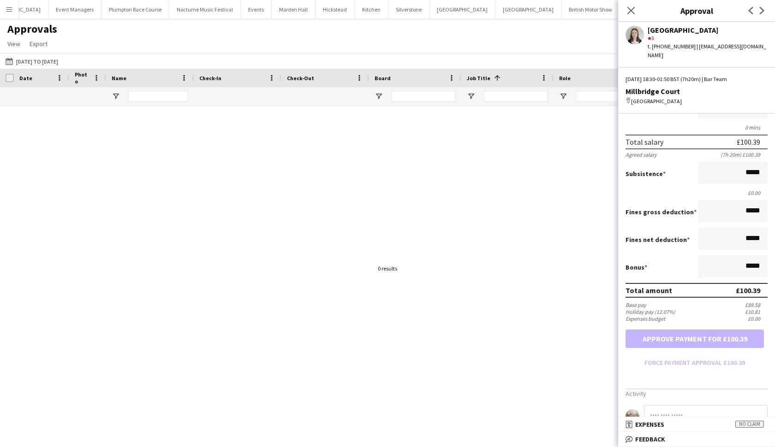
click at [287, 246] on div at bounding box center [387, 268] width 775 height 325
click at [10, 7] on app-icon "Menu" at bounding box center [9, 9] width 7 height 7
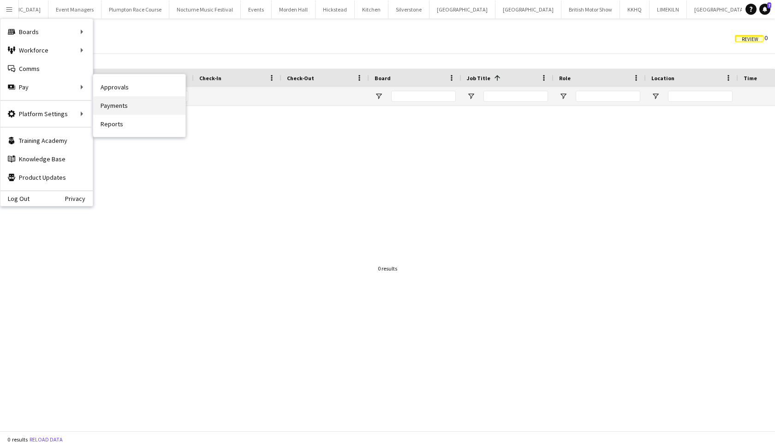
click at [114, 114] on link "Payments" at bounding box center [139, 105] width 92 height 18
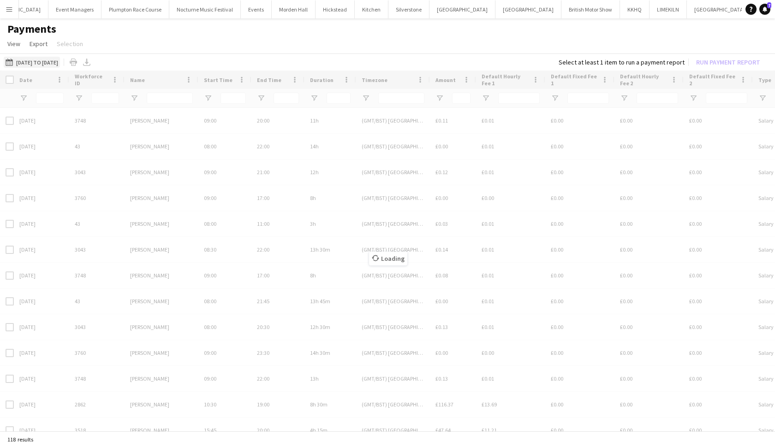
click at [30, 64] on button "[DATE] to [DATE] [DATE] to [DATE]" at bounding box center [32, 62] width 56 height 11
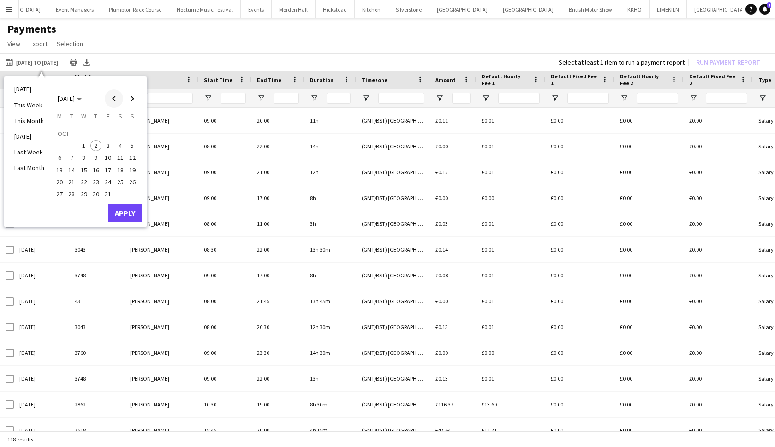
click at [112, 101] on span "Previous month" at bounding box center [114, 98] width 18 height 18
click at [56, 183] on span "22" at bounding box center [59, 182] width 11 height 11
click at [69, 195] on span "30" at bounding box center [71, 194] width 11 height 11
click at [123, 215] on button "Apply" at bounding box center [125, 213] width 34 height 18
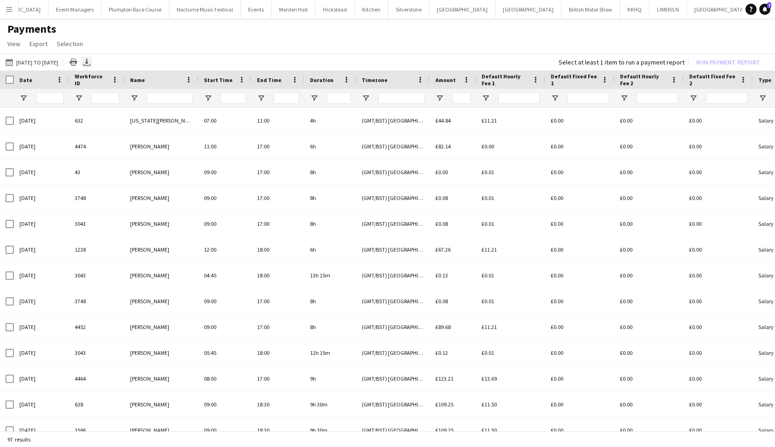
click at [89, 64] on icon at bounding box center [87, 62] width 4 height 6
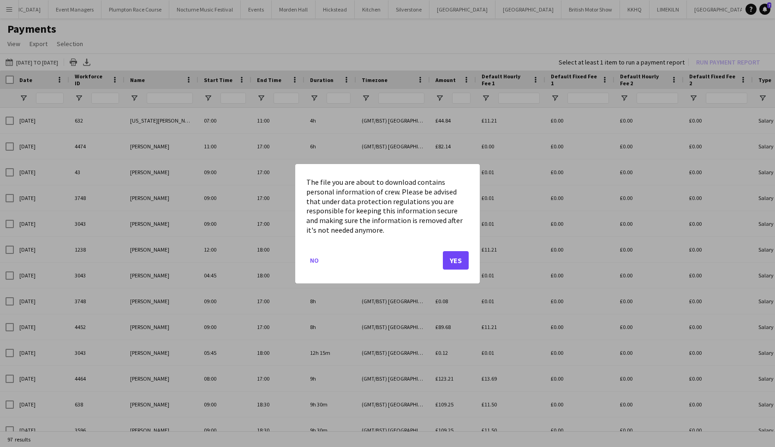
click at [453, 265] on button "Yes" at bounding box center [456, 260] width 26 height 18
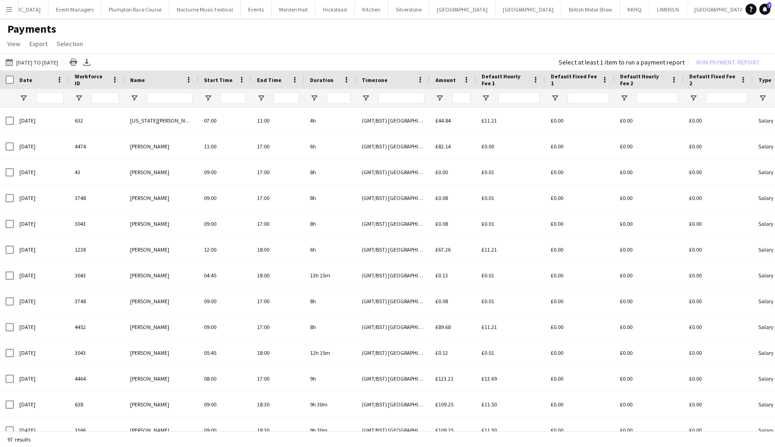
click at [3, 11] on button "Menu" at bounding box center [9, 9] width 18 height 18
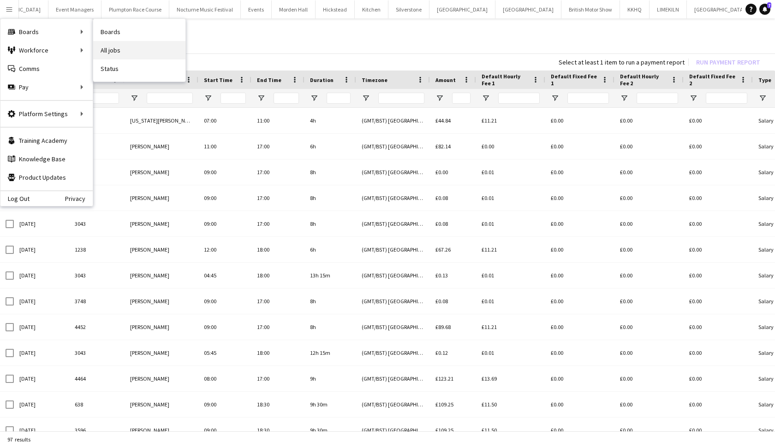
click at [104, 50] on link "All jobs" at bounding box center [139, 50] width 92 height 18
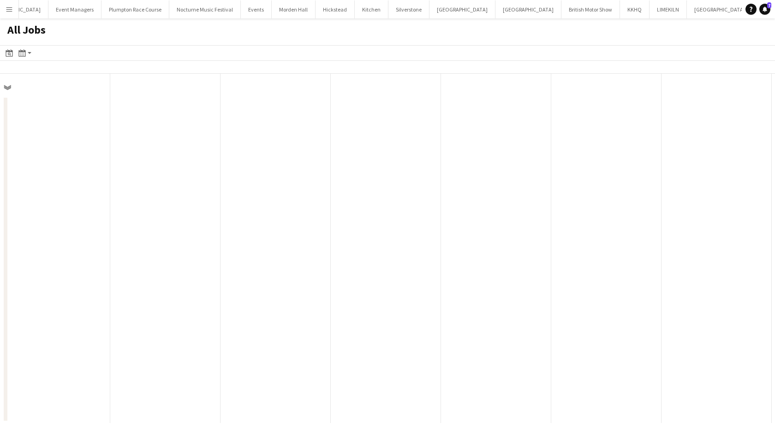
scroll to position [0, 220]
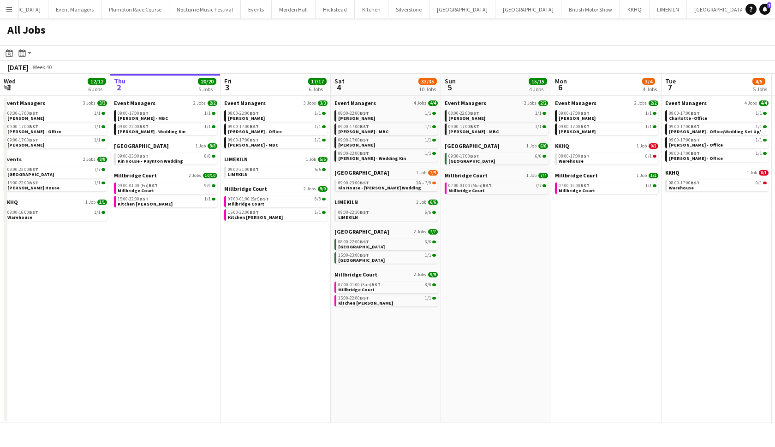
click at [753, 8] on button "[GEOGRAPHIC_DATA]" at bounding box center [779, 9] width 52 height 18
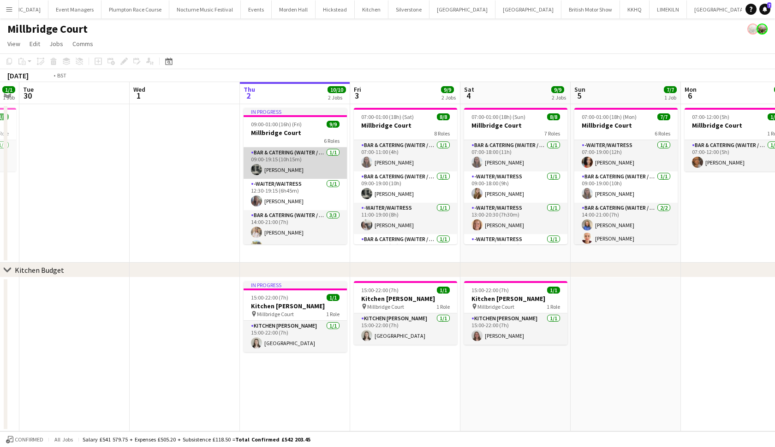
scroll to position [0, 226]
